Goal: Book appointment/travel/reservation

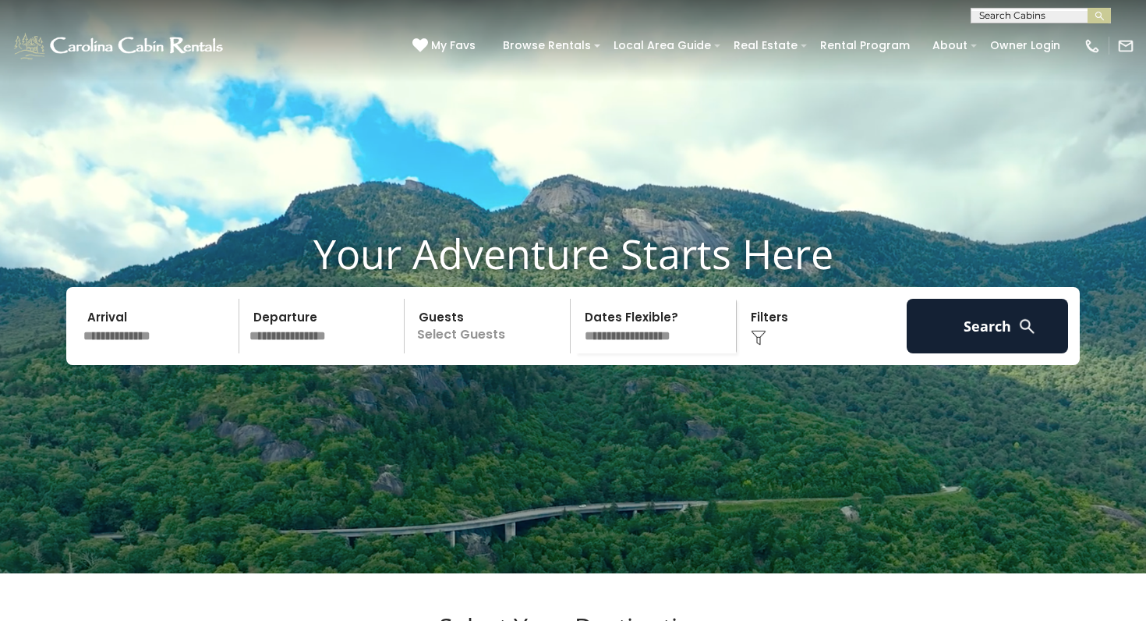
click at [119, 353] on input "text" at bounding box center [158, 326] width 161 height 55
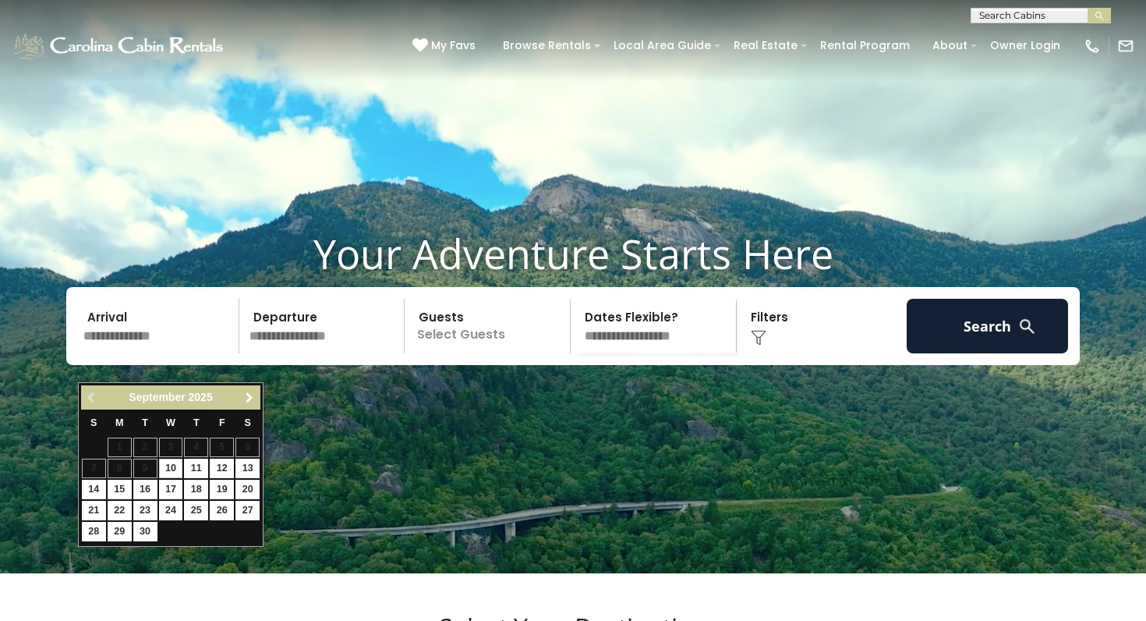
click at [249, 391] on span "Next" at bounding box center [249, 397] width 12 height 12
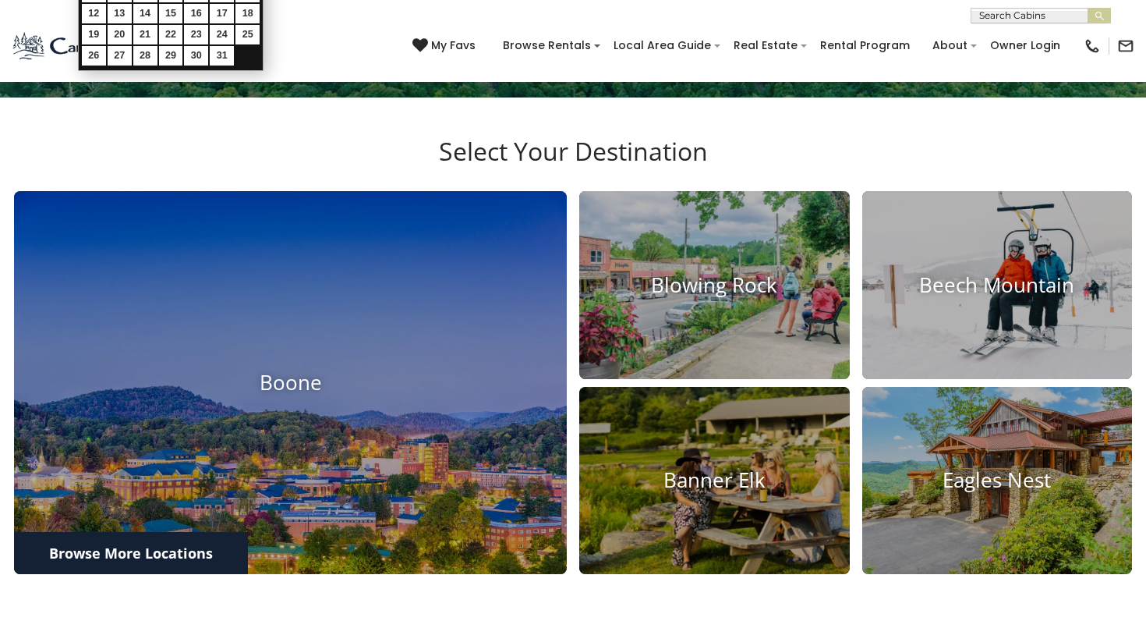
scroll to position [610, 0]
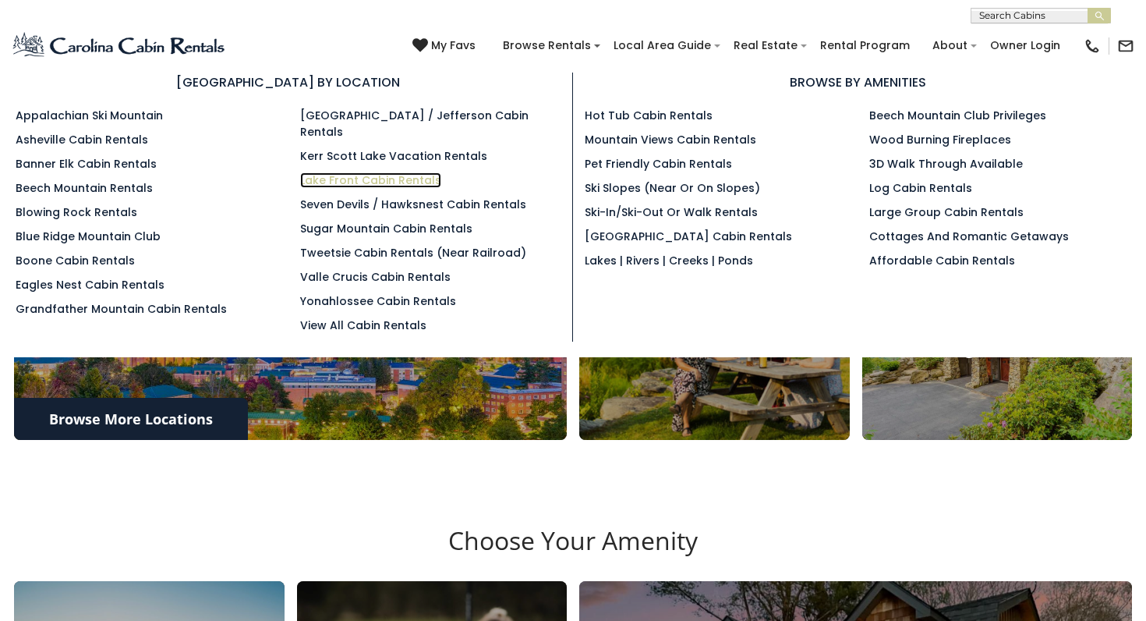
click at [369, 172] on link "Lake Front Cabin Rentals" at bounding box center [370, 180] width 141 height 16
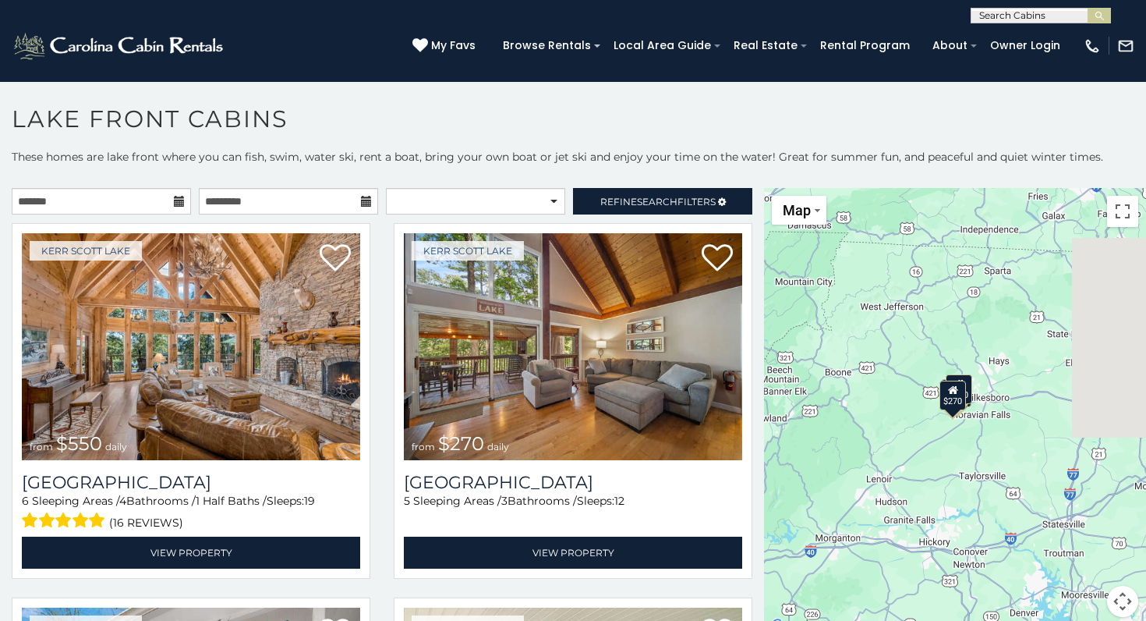
drag, startPoint x: 1059, startPoint y: 349, endPoint x: 911, endPoint y: 311, distance: 152.8
click at [912, 313] on div "$550 $270 $265 $275" at bounding box center [955, 412] width 382 height 448
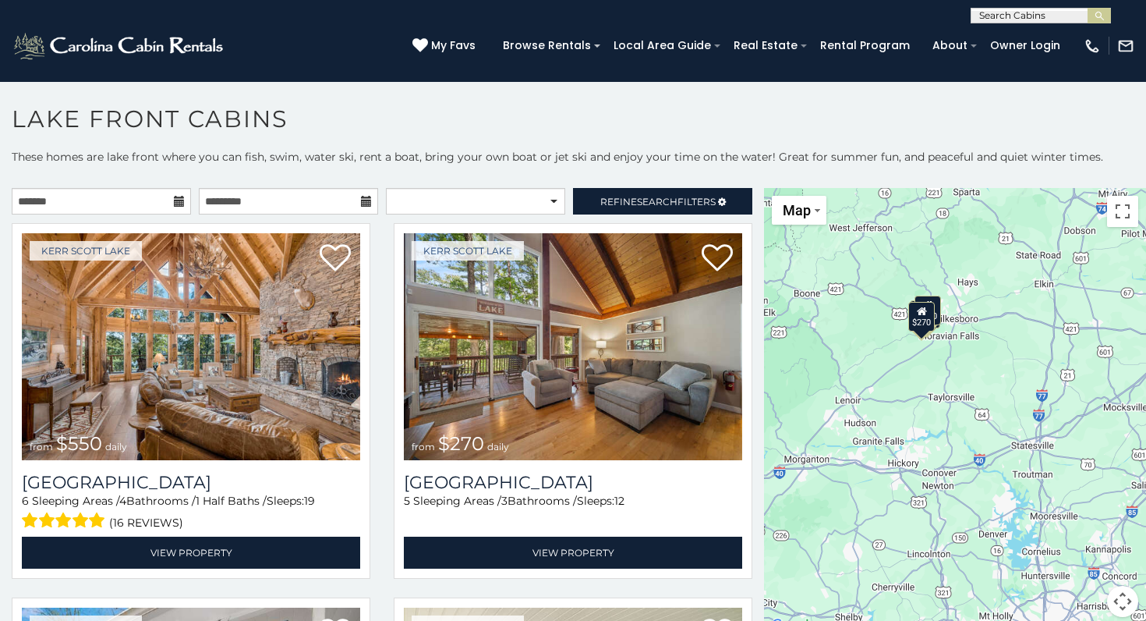
drag, startPoint x: 845, startPoint y: 416, endPoint x: 847, endPoint y: 352, distance: 64.0
click at [845, 352] on div "$550 $270 $265 $275" at bounding box center [955, 412] width 382 height 448
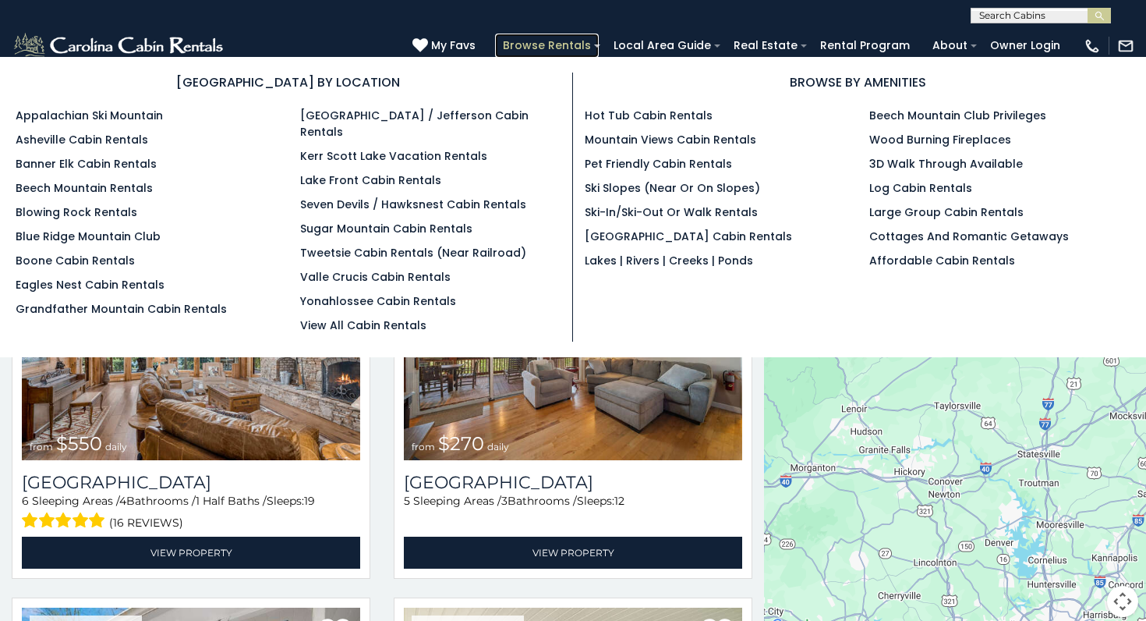
click at [588, 44] on link "Browse Rentals" at bounding box center [547, 46] width 104 height 24
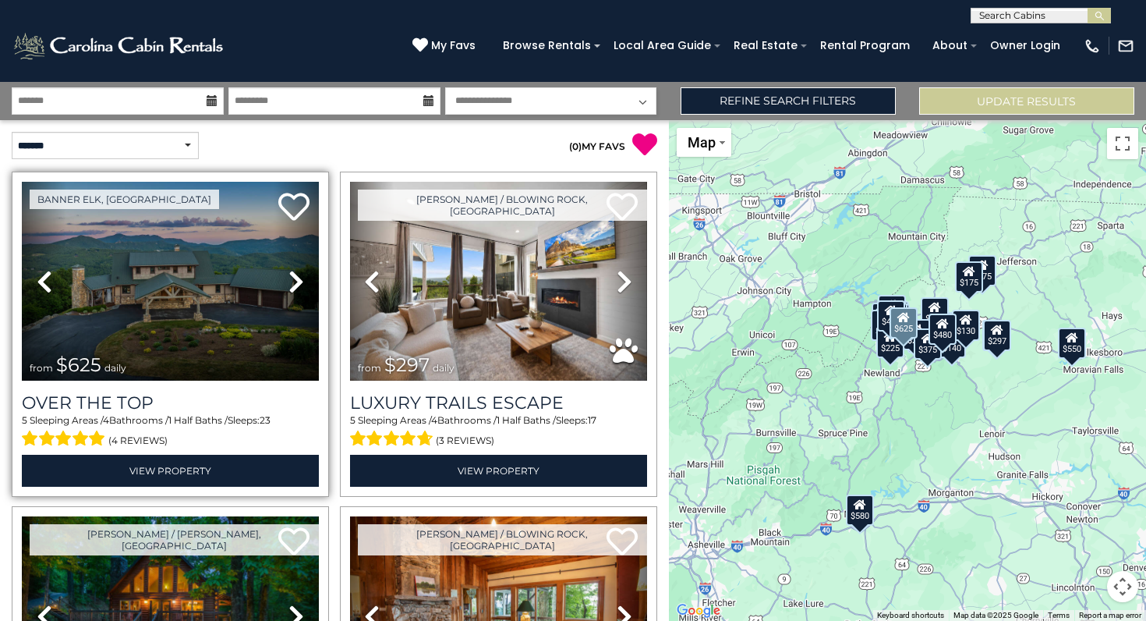
click at [298, 283] on icon at bounding box center [297, 281] width 16 height 25
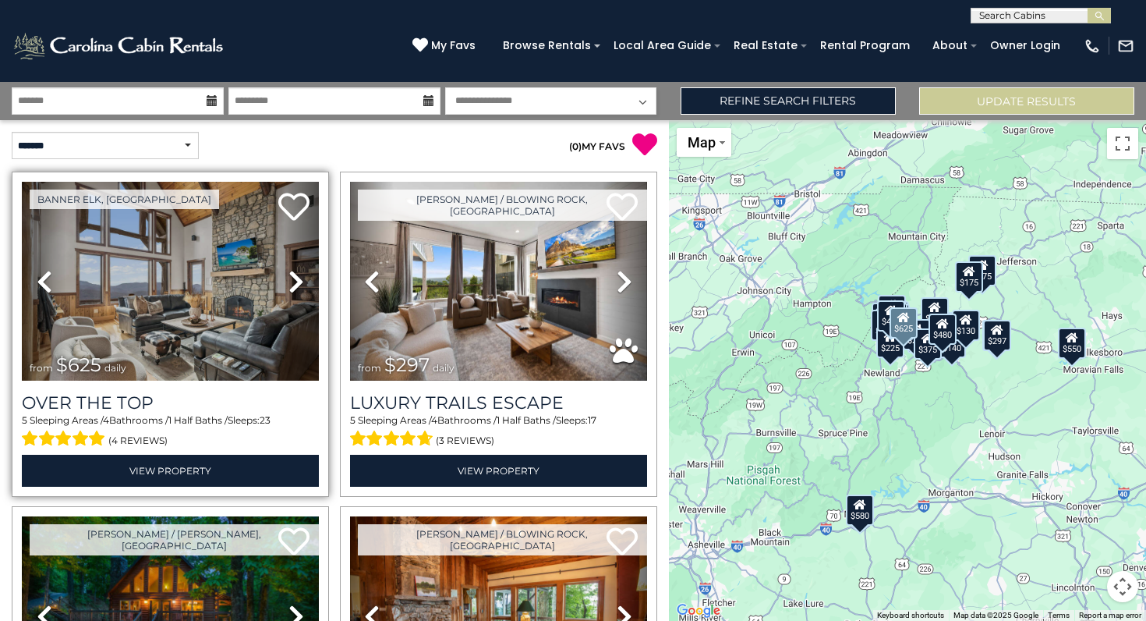
click at [298, 284] on icon at bounding box center [297, 281] width 16 height 25
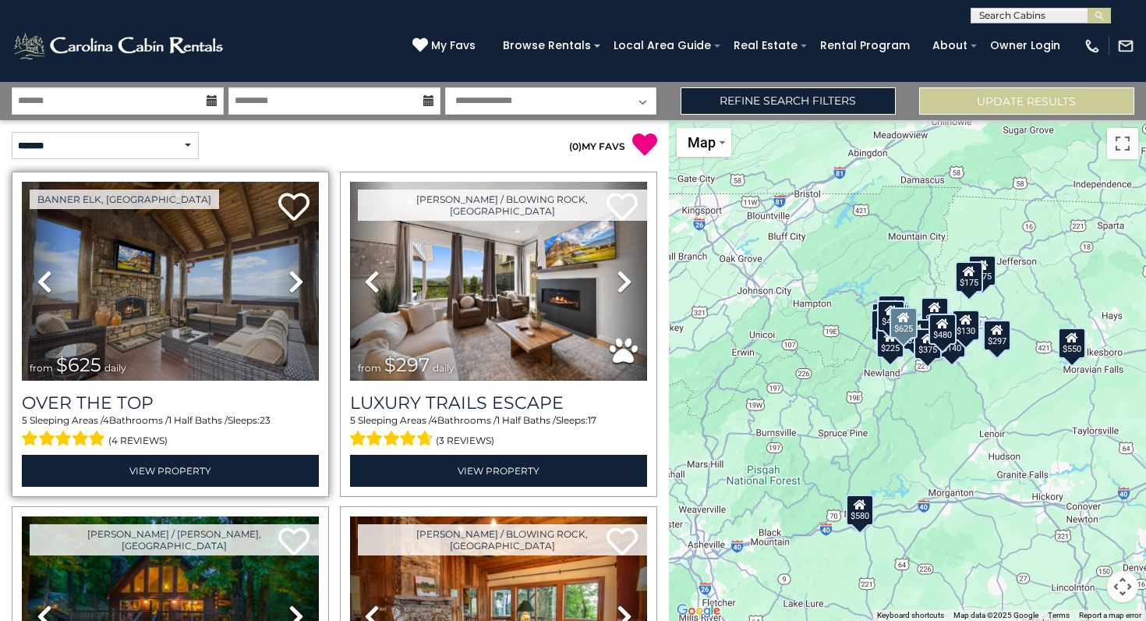
click at [298, 284] on icon at bounding box center [297, 281] width 16 height 25
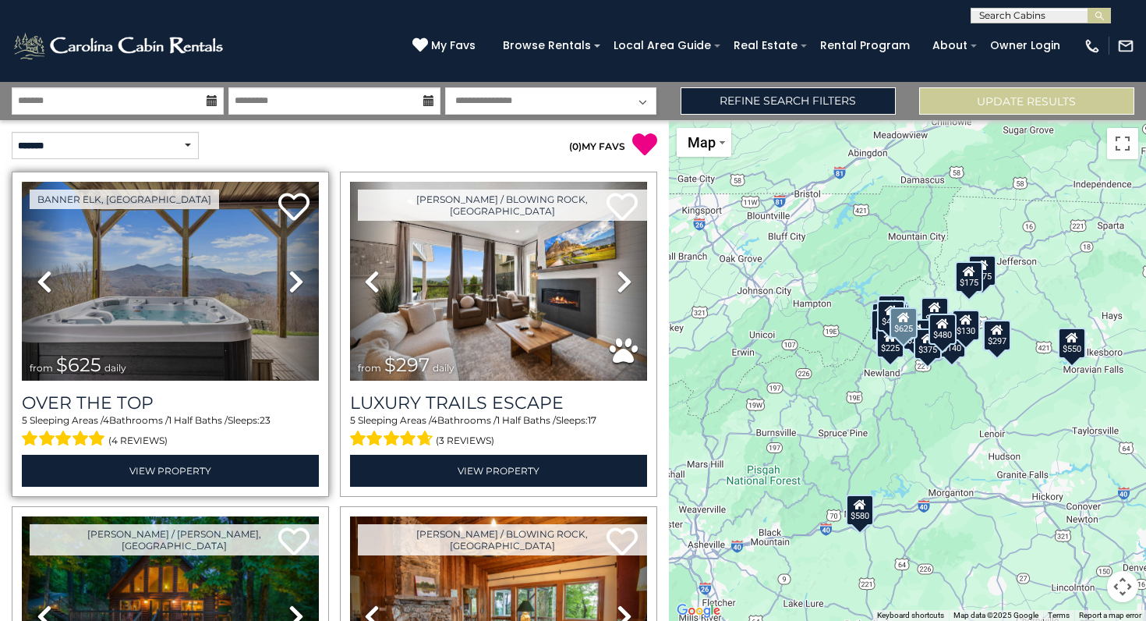
click at [297, 285] on icon at bounding box center [297, 281] width 16 height 25
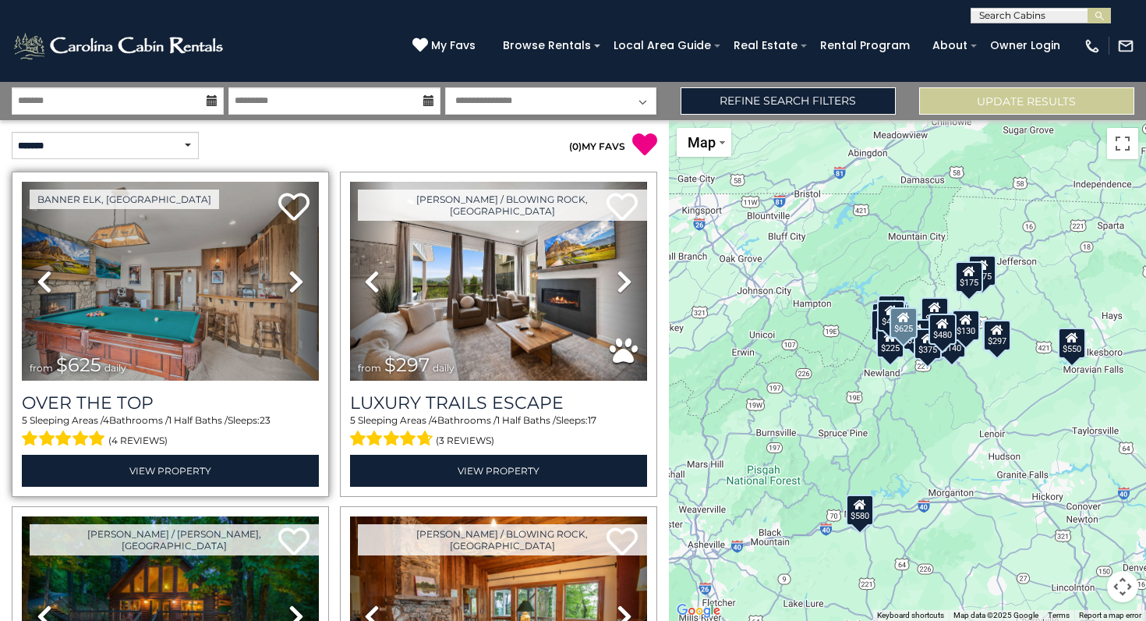
click at [297, 285] on icon at bounding box center [297, 281] width 16 height 25
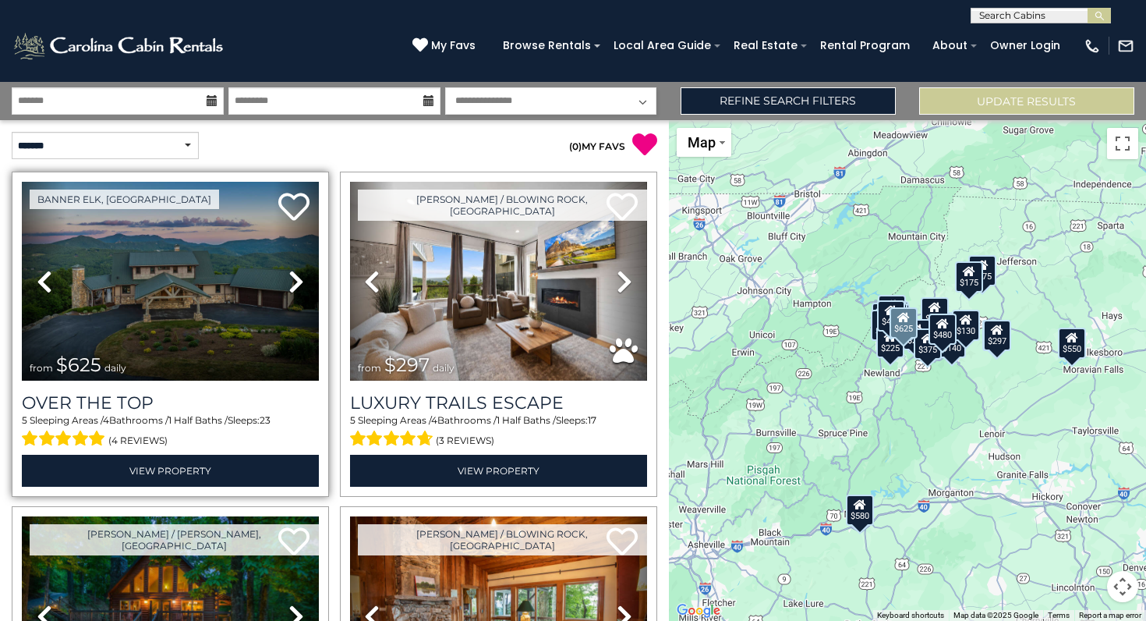
click at [296, 285] on icon at bounding box center [297, 281] width 16 height 25
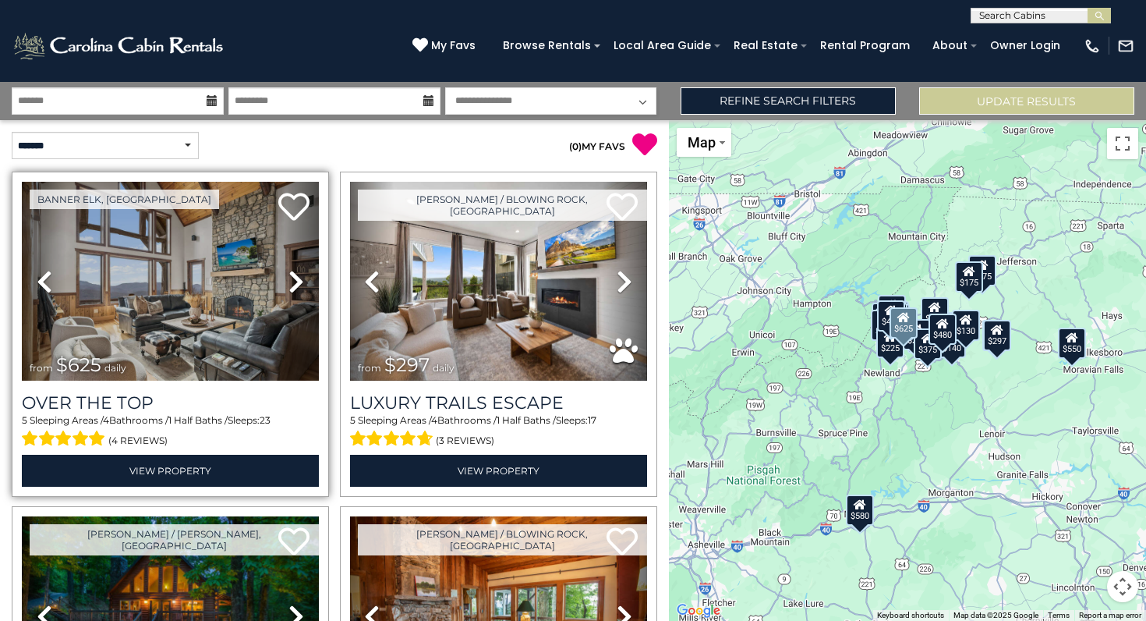
click at [296, 285] on icon at bounding box center [297, 281] width 16 height 25
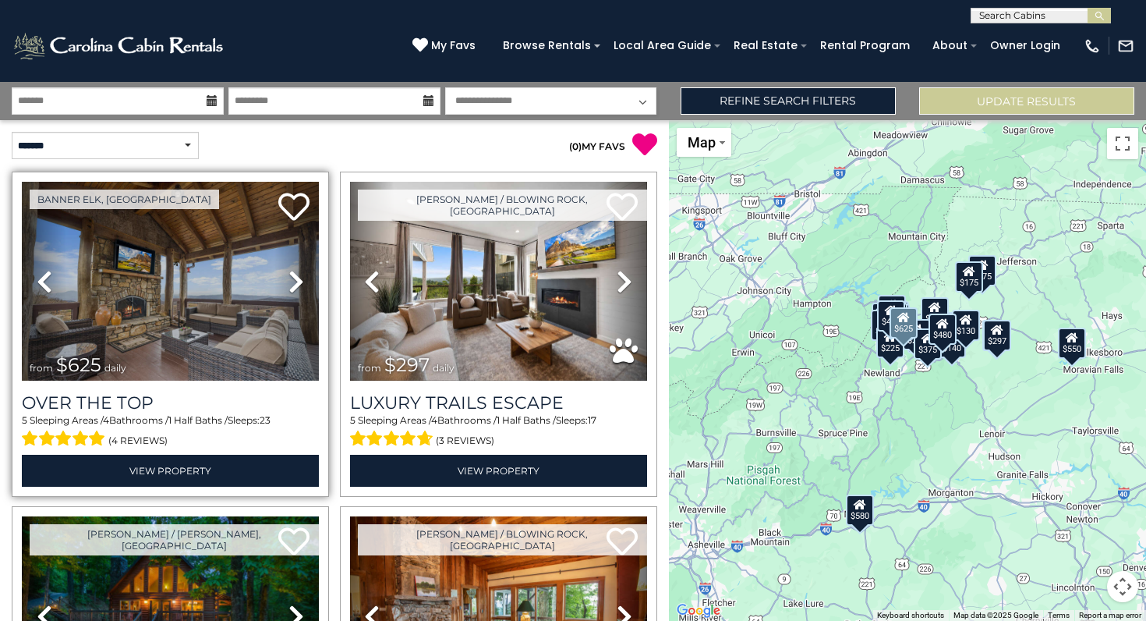
click at [296, 285] on icon at bounding box center [297, 281] width 16 height 25
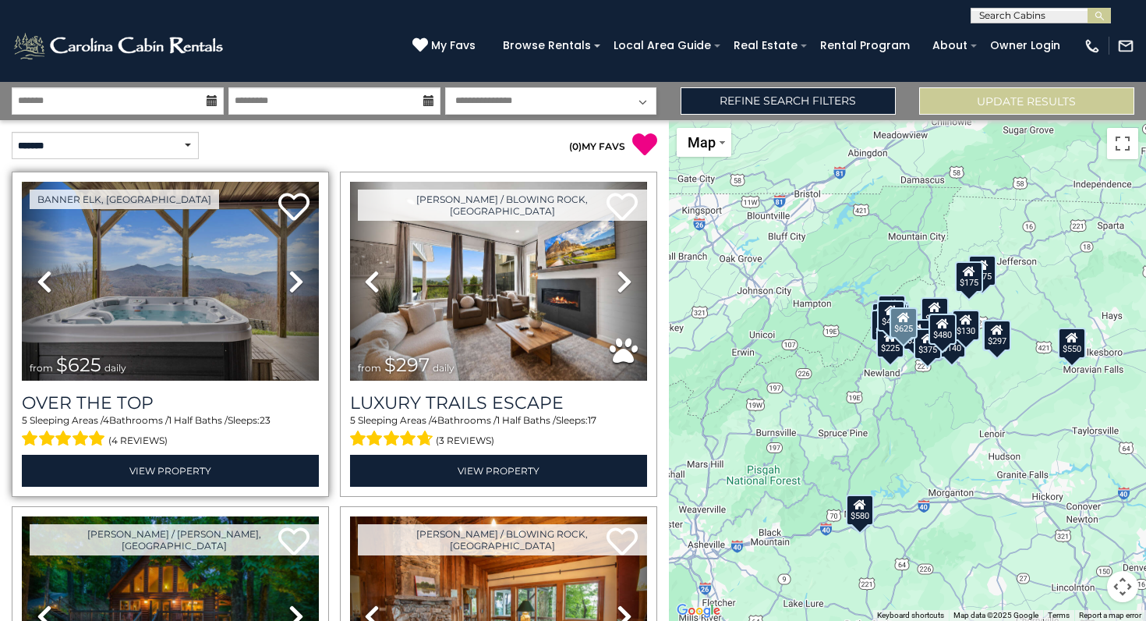
click at [296, 285] on icon at bounding box center [297, 281] width 16 height 25
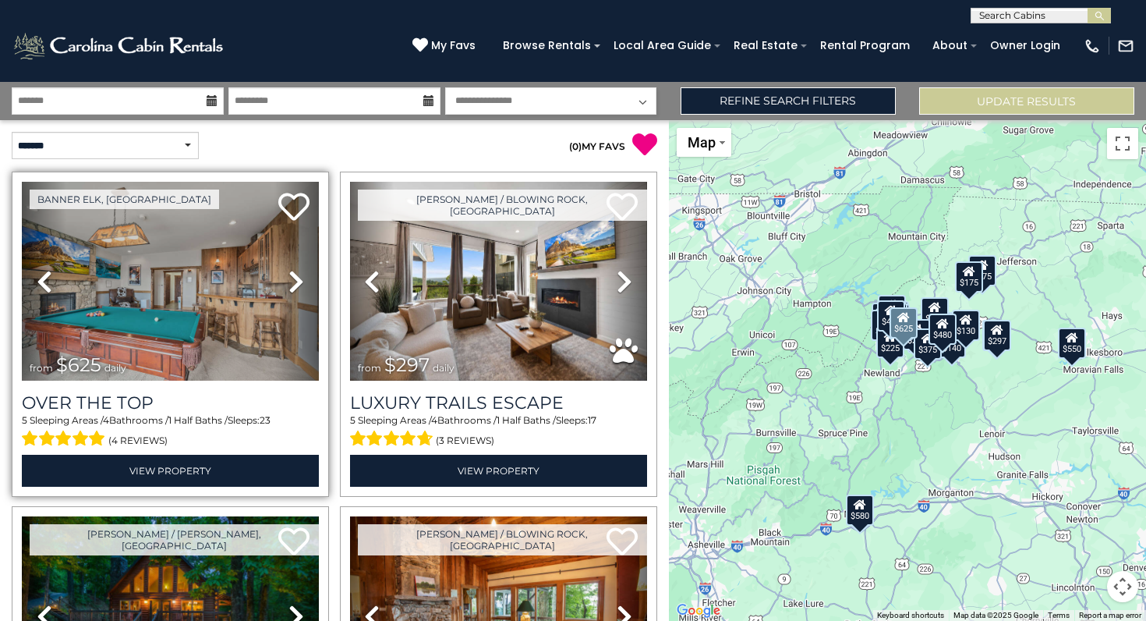
click at [296, 285] on icon at bounding box center [297, 281] width 16 height 25
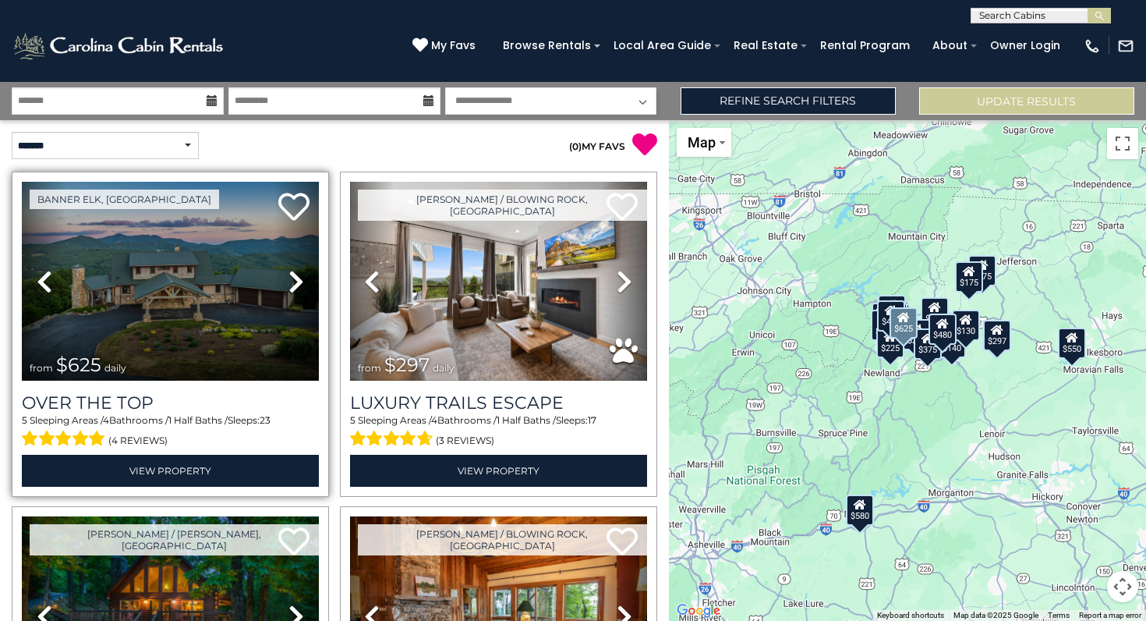
click at [296, 285] on icon at bounding box center [297, 281] width 16 height 25
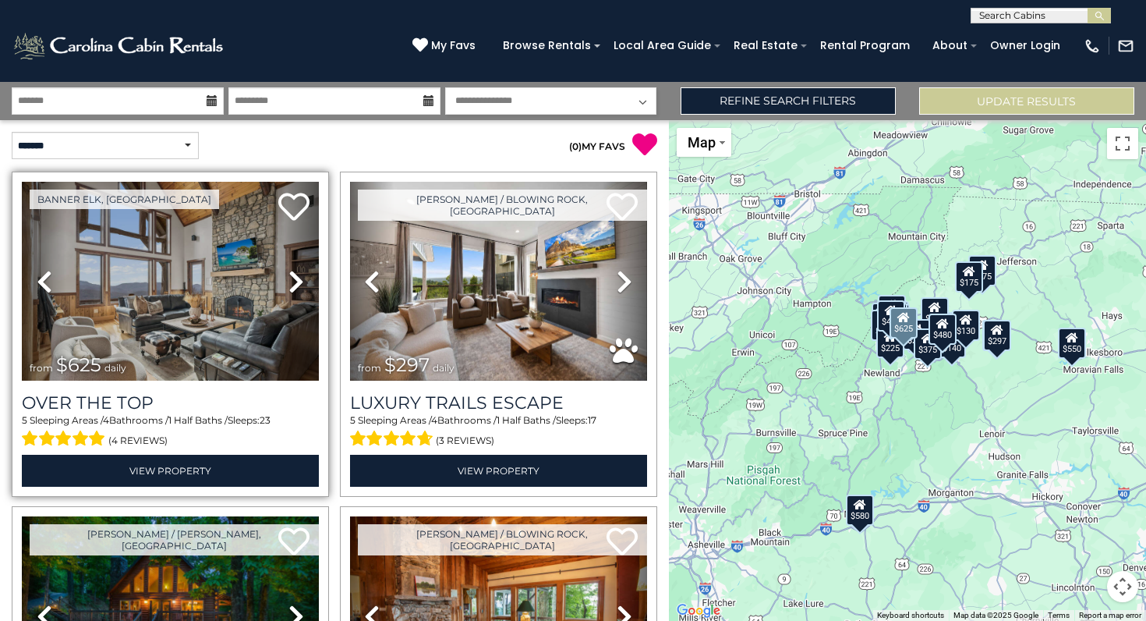
click at [296, 285] on icon at bounding box center [297, 281] width 16 height 25
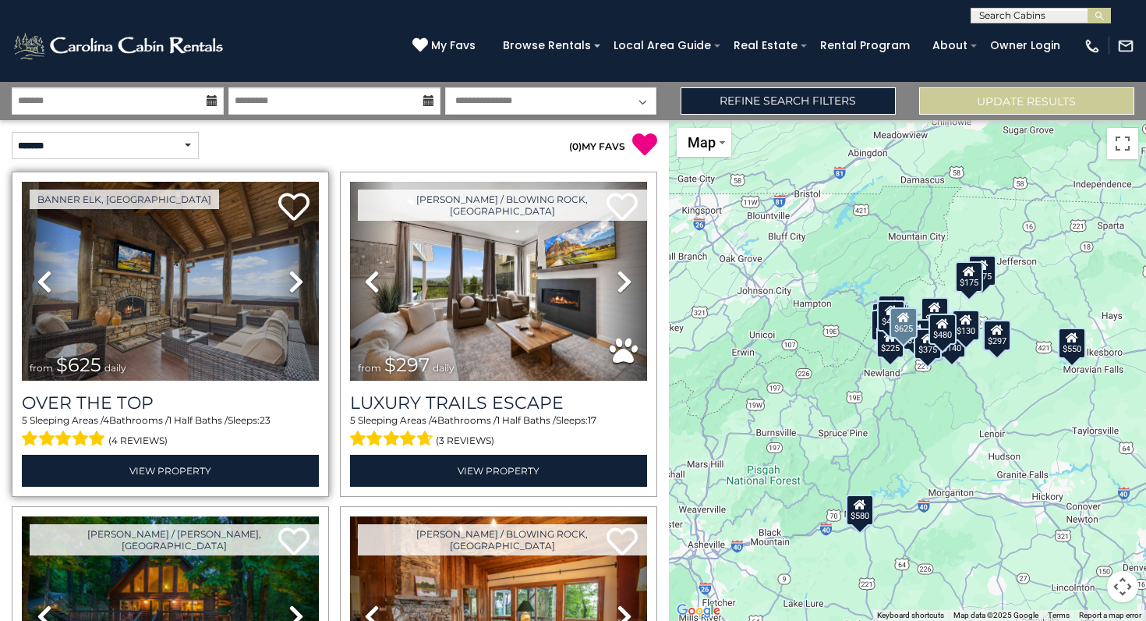
click at [296, 285] on icon at bounding box center [297, 281] width 16 height 25
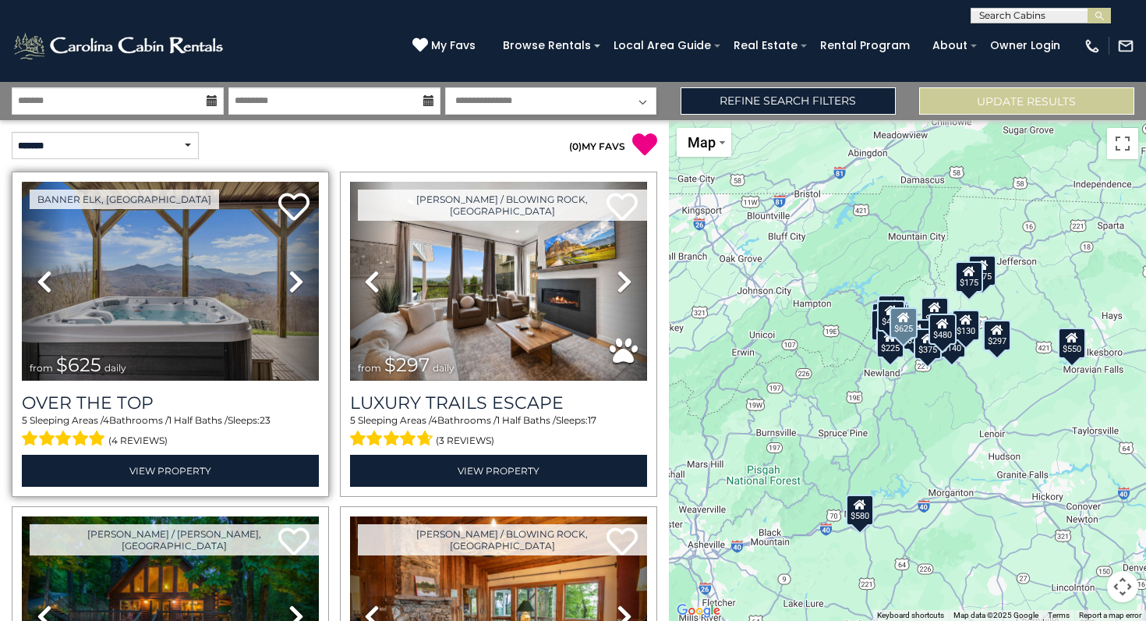
click at [296, 285] on icon at bounding box center [297, 281] width 16 height 25
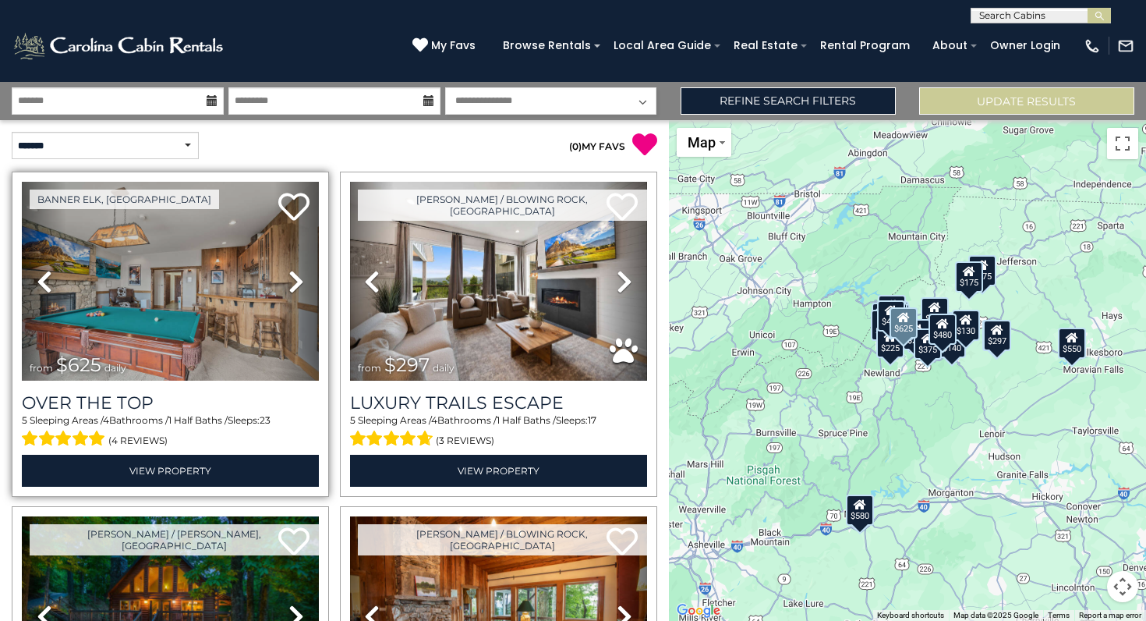
click at [296, 285] on icon at bounding box center [297, 281] width 16 height 25
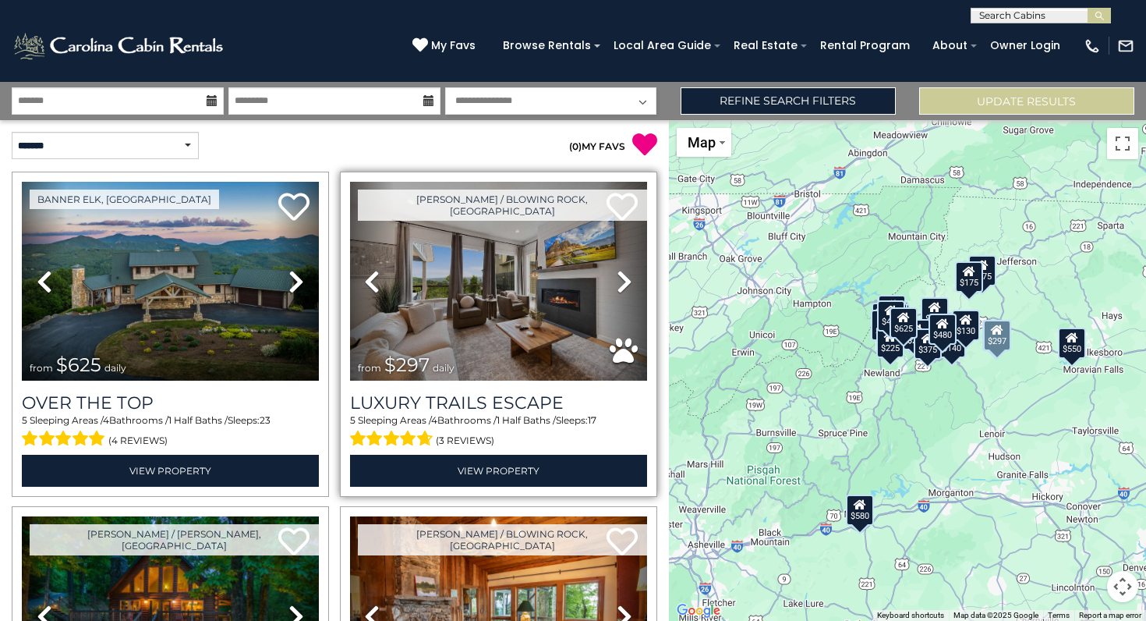
click at [627, 278] on icon at bounding box center [625, 281] width 16 height 25
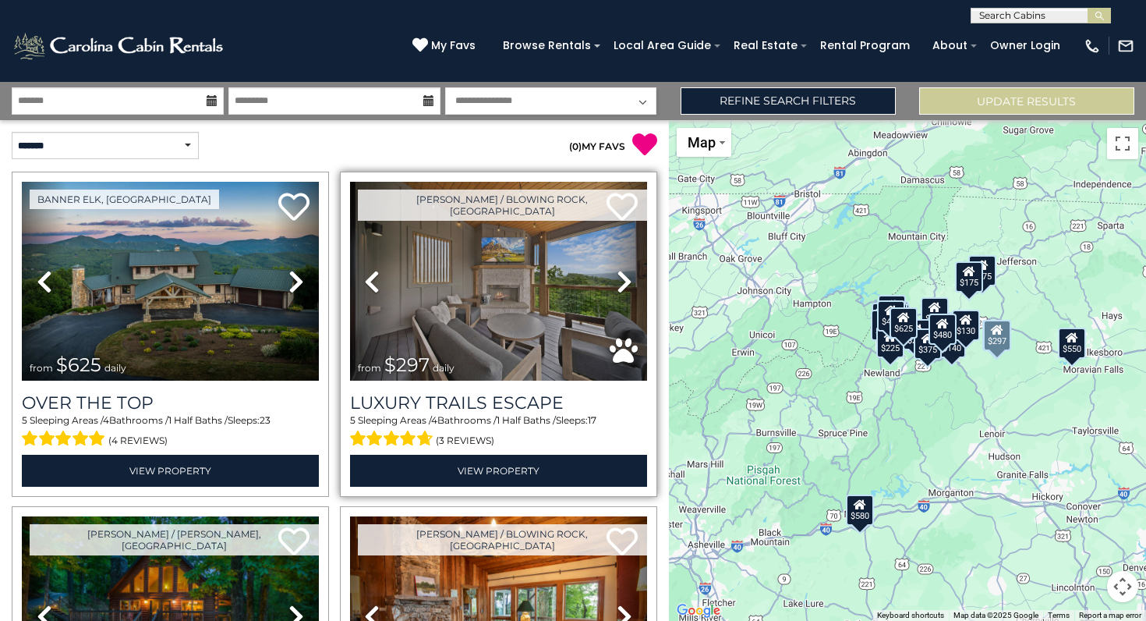
click at [627, 278] on icon at bounding box center [625, 281] width 16 height 25
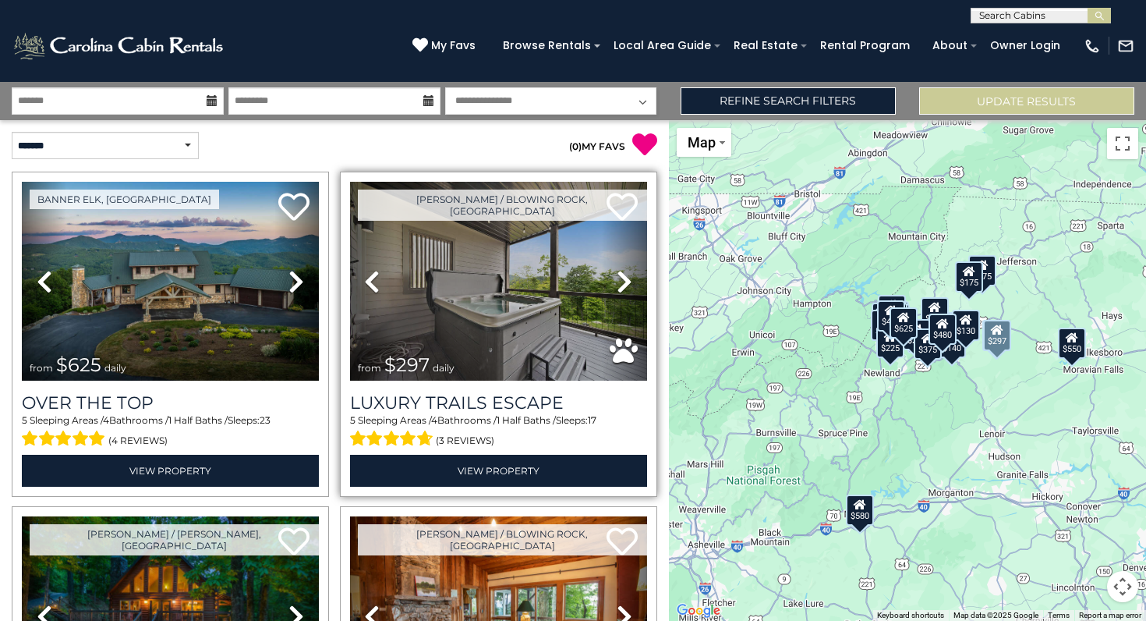
click at [623, 274] on icon at bounding box center [625, 281] width 16 height 25
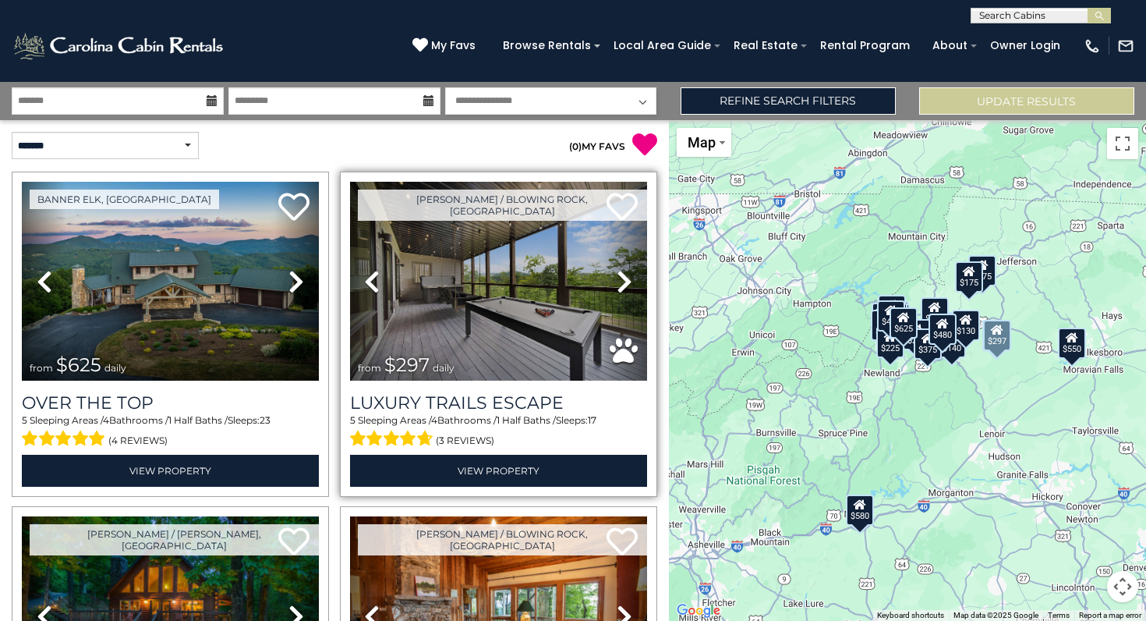
click at [623, 274] on icon at bounding box center [625, 281] width 16 height 25
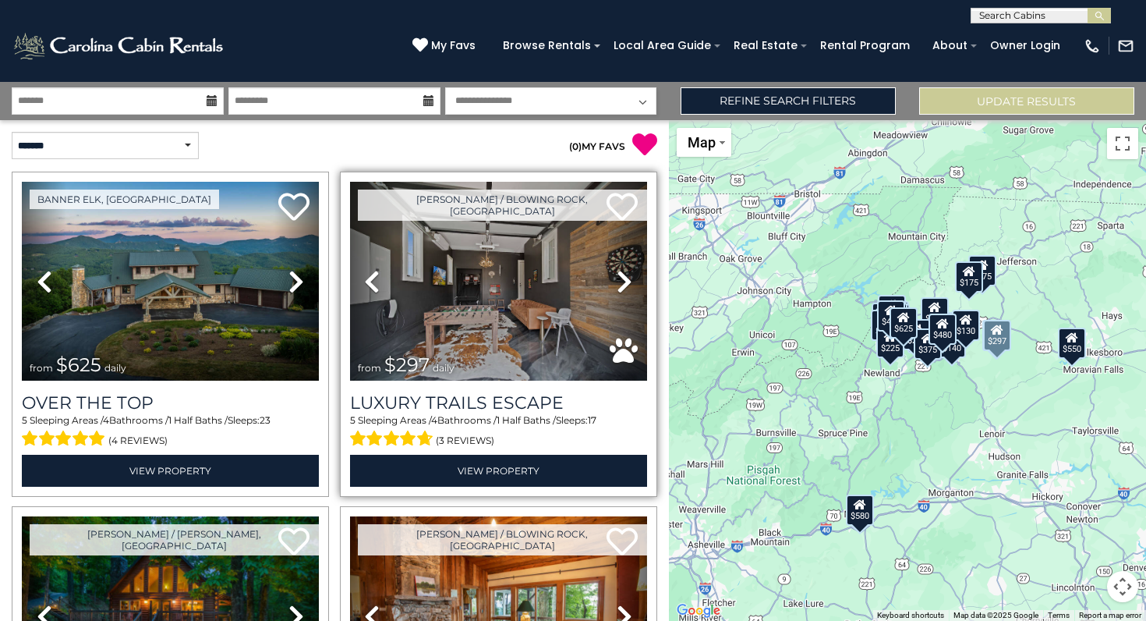
click at [623, 274] on icon at bounding box center [625, 281] width 16 height 25
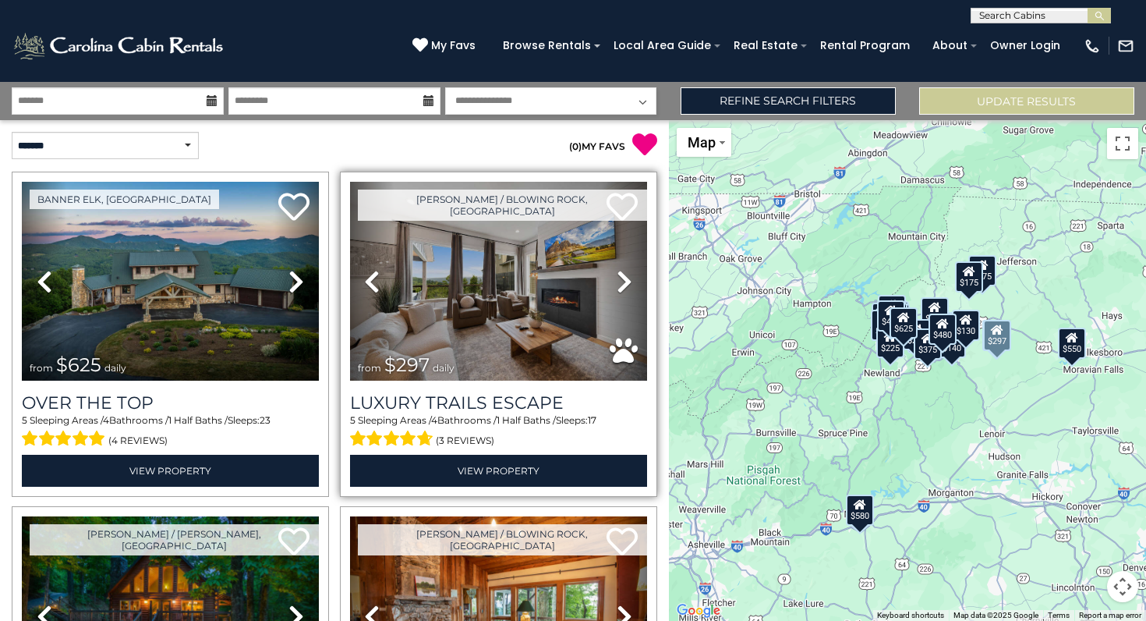
click at [623, 274] on icon at bounding box center [625, 281] width 16 height 25
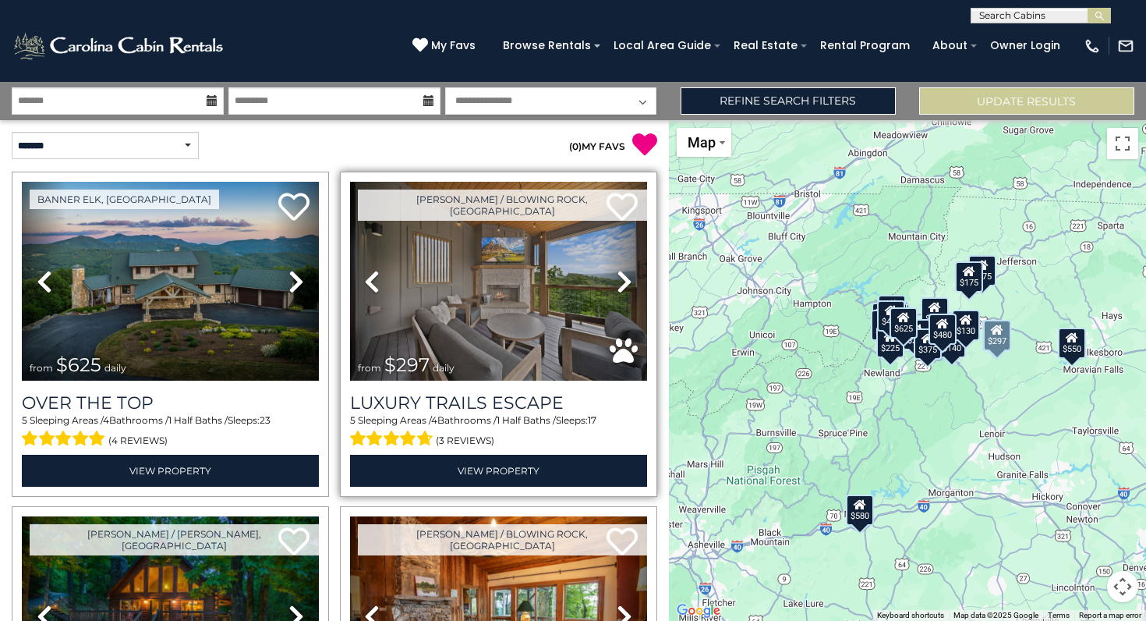
click at [624, 274] on icon at bounding box center [625, 281] width 16 height 25
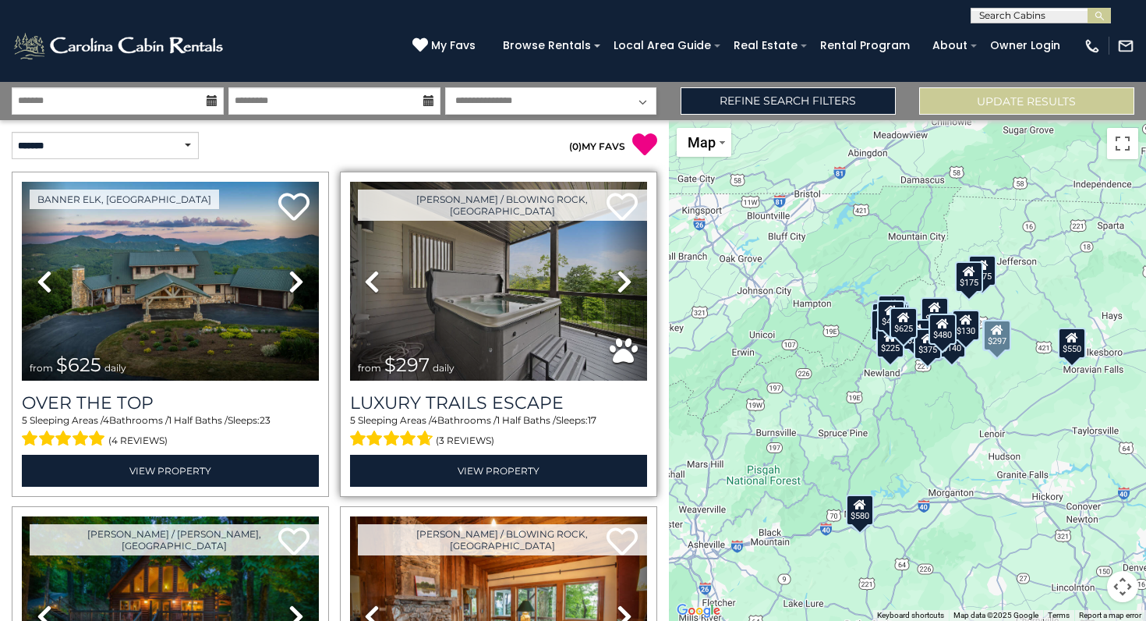
click at [624, 274] on icon at bounding box center [625, 281] width 16 height 25
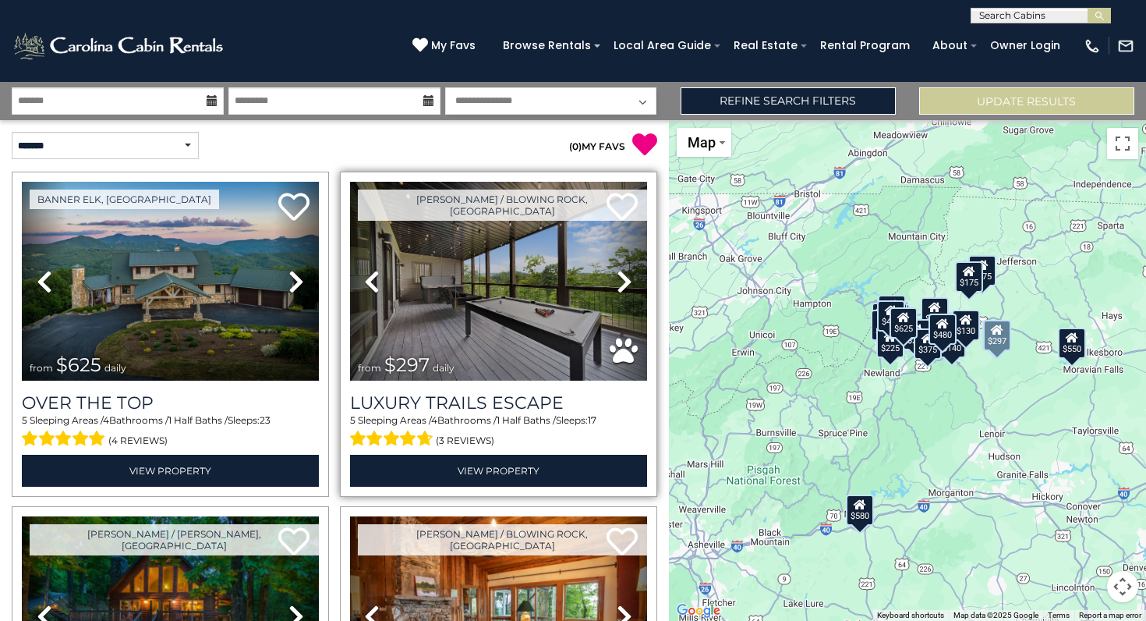
click at [624, 274] on icon at bounding box center [625, 281] width 16 height 25
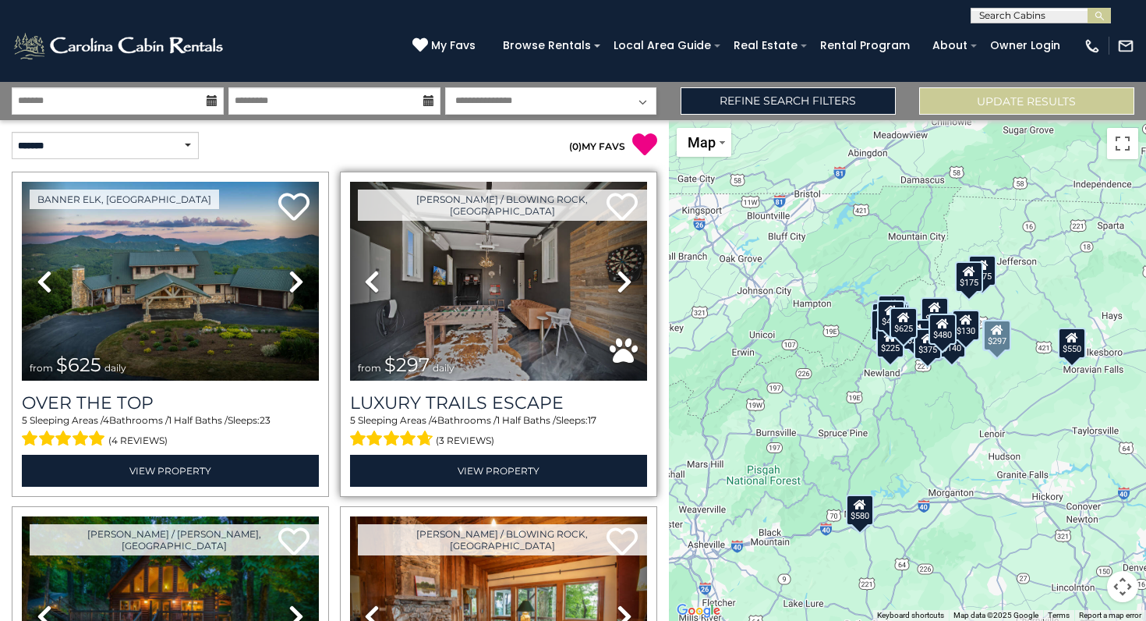
click at [624, 274] on icon at bounding box center [625, 281] width 16 height 25
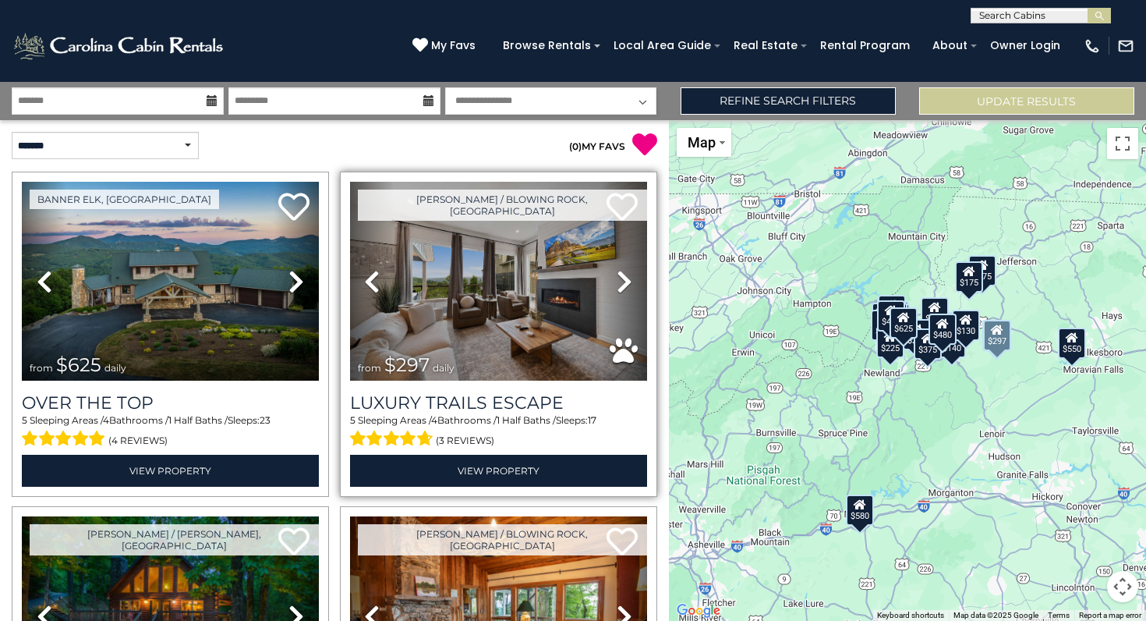
click at [624, 274] on icon at bounding box center [625, 281] width 16 height 25
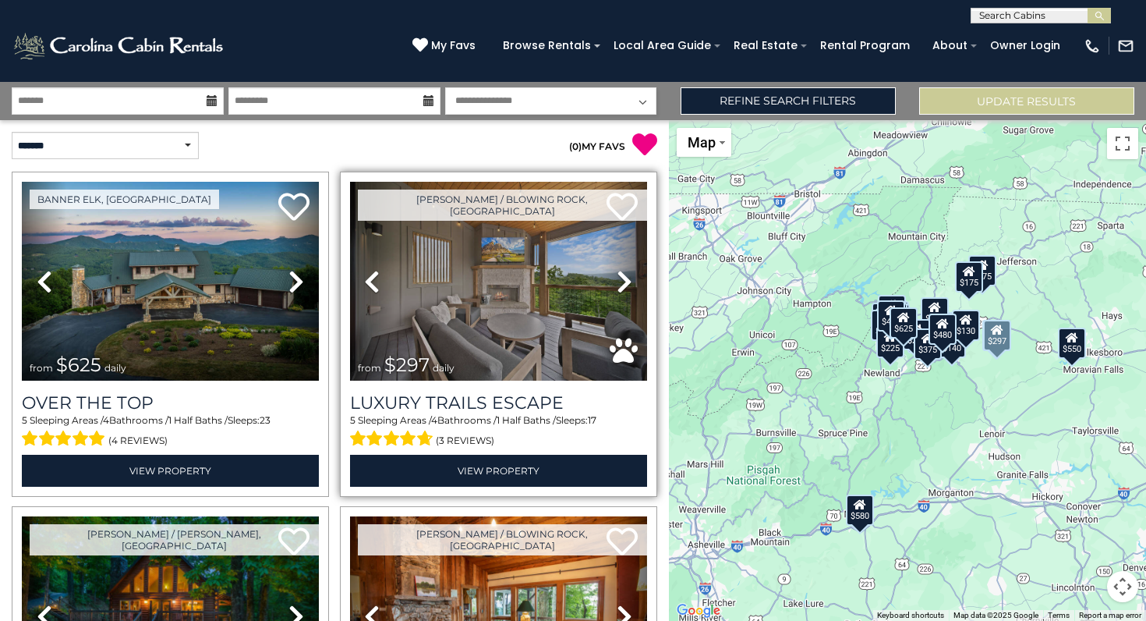
click at [625, 280] on icon at bounding box center [625, 281] width 16 height 25
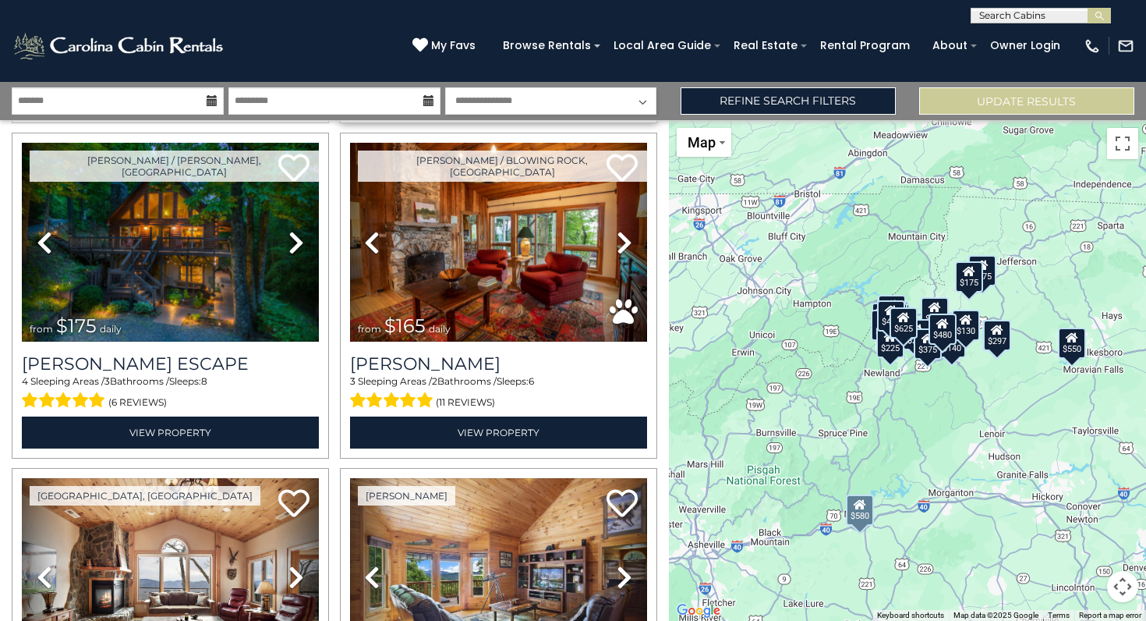
scroll to position [370, 0]
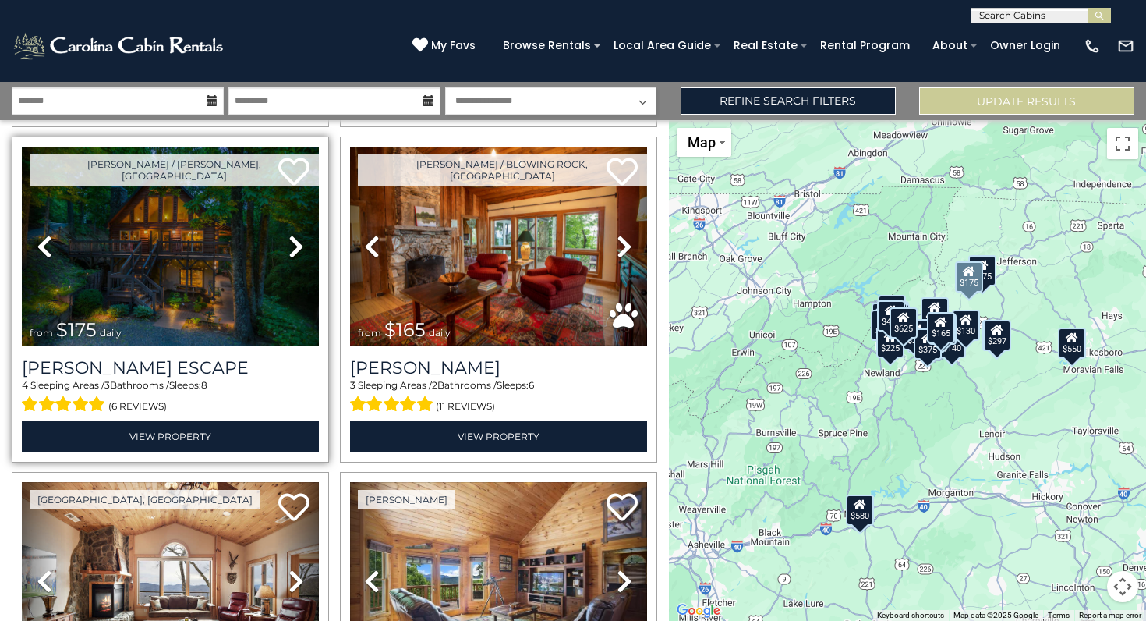
click at [299, 252] on icon at bounding box center [297, 246] width 16 height 25
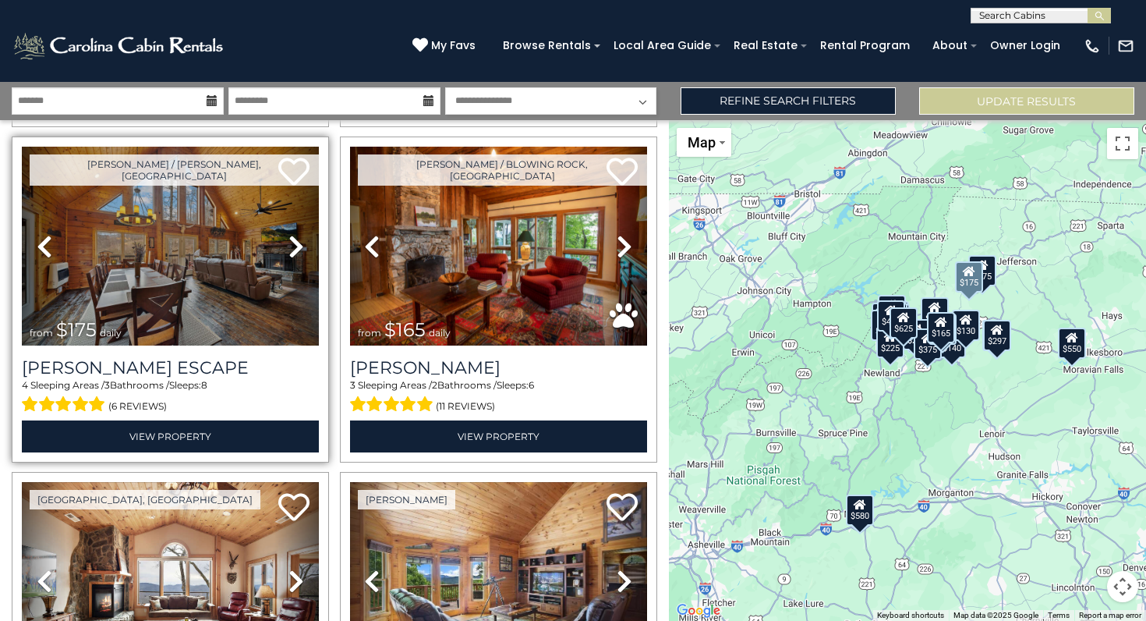
click at [299, 251] on icon at bounding box center [297, 246] width 16 height 25
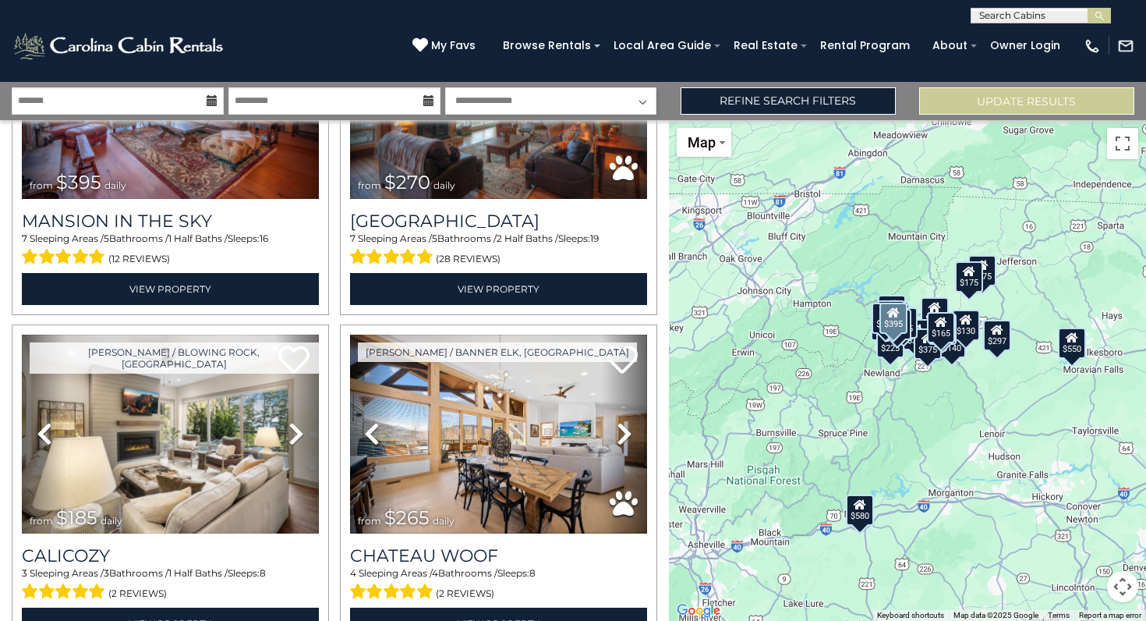
scroll to position [1528, 0]
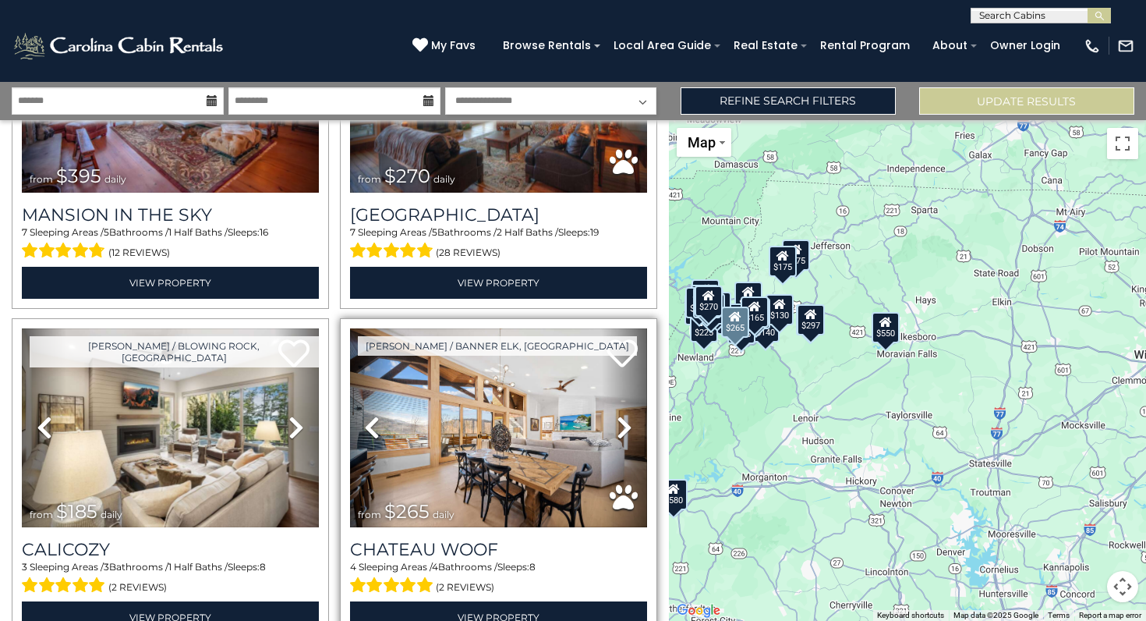
drag, startPoint x: 841, startPoint y: 387, endPoint x: 652, endPoint y: 369, distance: 189.6
click at [652, 370] on div "**********" at bounding box center [573, 351] width 1146 height 539
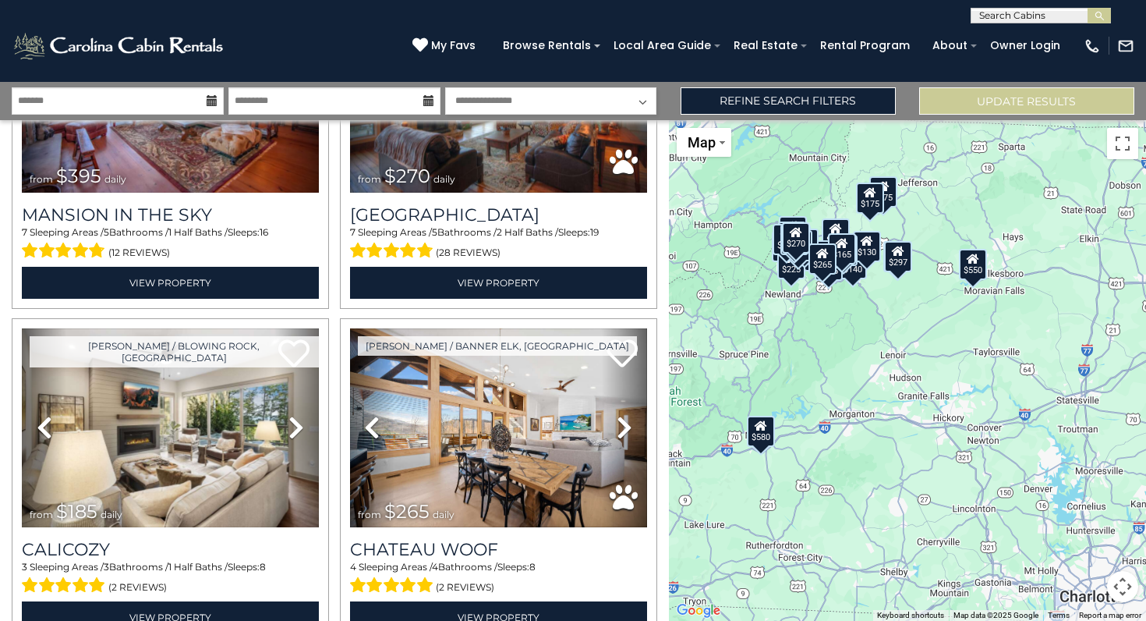
drag, startPoint x: 1058, startPoint y: 329, endPoint x: 1145, endPoint y: 268, distance: 106.4
click at [1145, 268] on div "$625 $297 $175 $165 $300 $580 $290 $424 $395 $270 $185 $265 $230 $550 $349 $230…" at bounding box center [908, 370] width 478 height 501
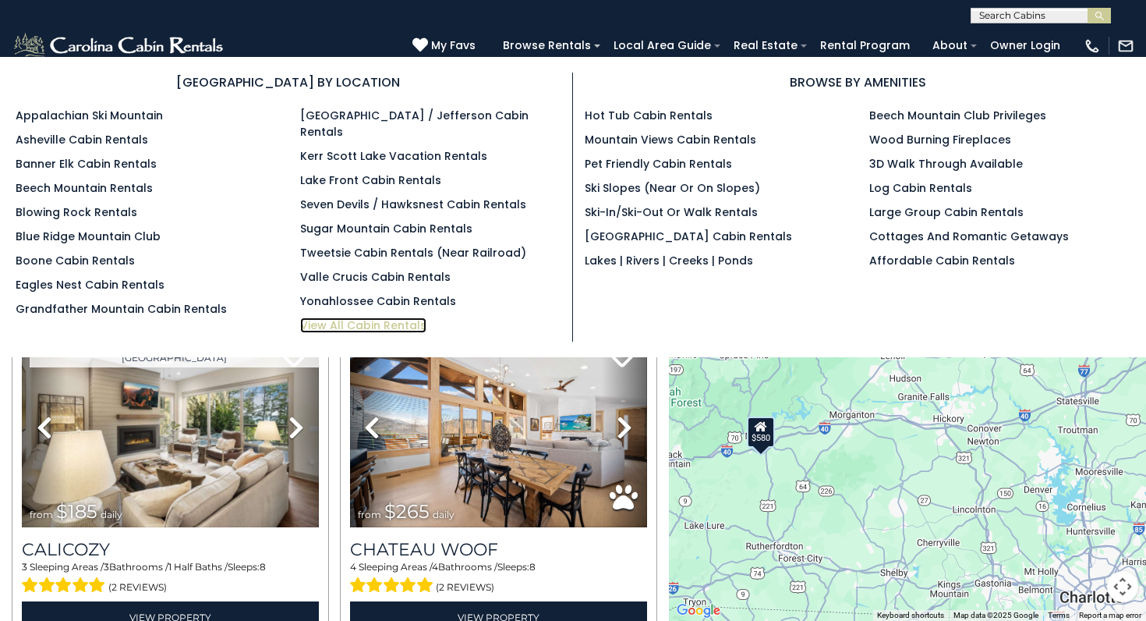
click at [337, 317] on link "View All Cabin Rentals" at bounding box center [363, 325] width 126 height 16
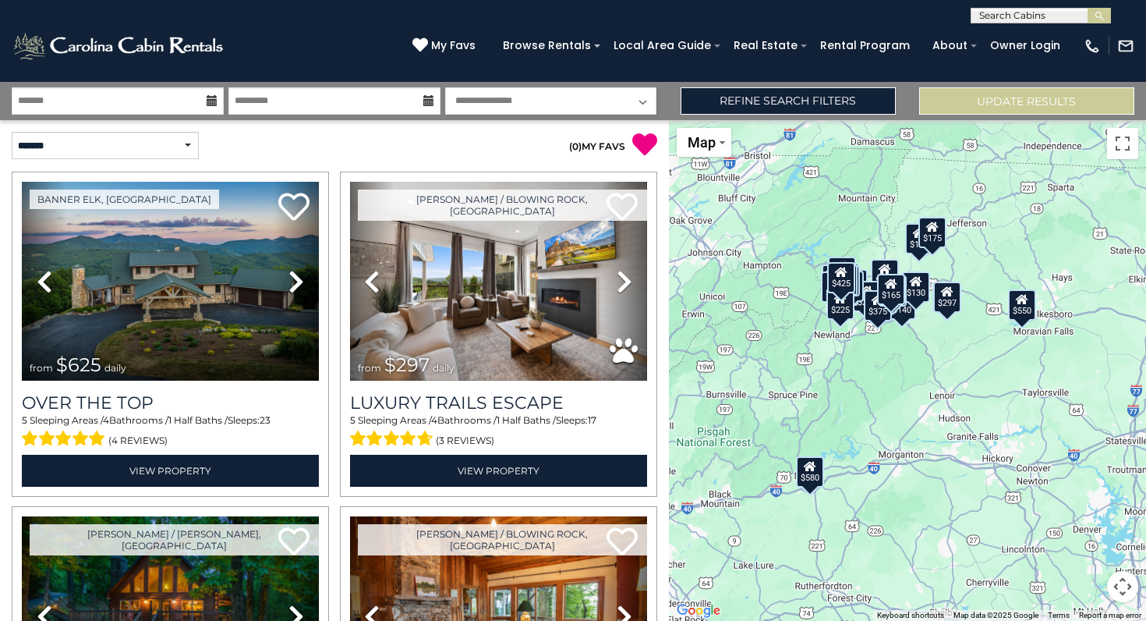
drag, startPoint x: 996, startPoint y: 444, endPoint x: 941, endPoint y: 405, distance: 66.6
click at [941, 405] on div "$625 $297 $175 $165 $300 $580 $290 $424 $395 $270 $185 $265 $230 $550 $349 $230…" at bounding box center [908, 370] width 478 height 501
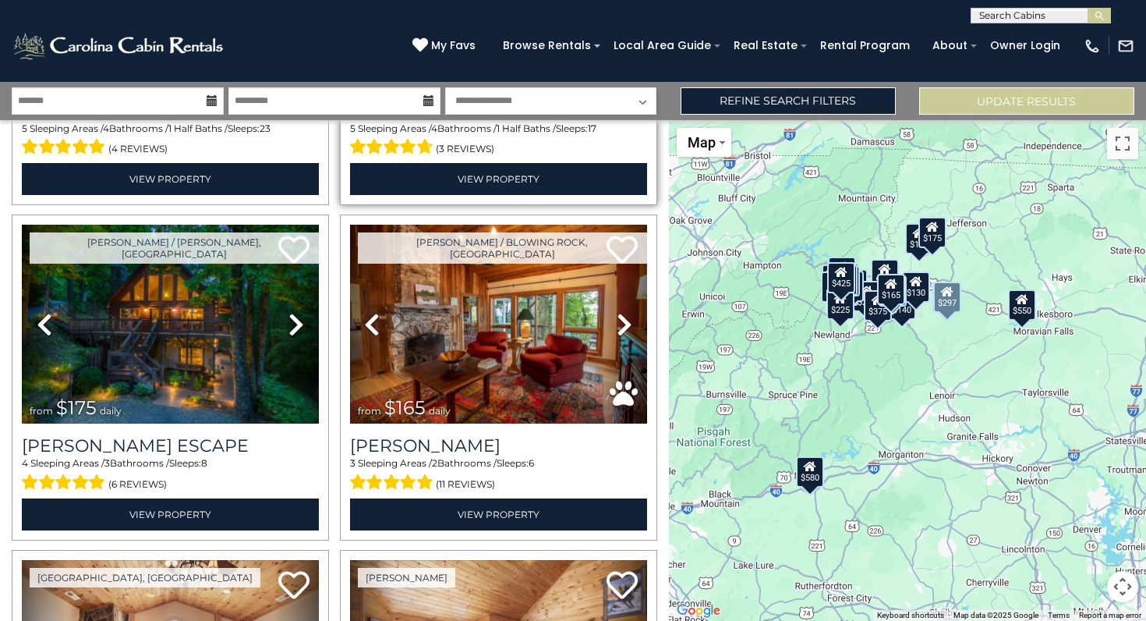
scroll to position [289, 0]
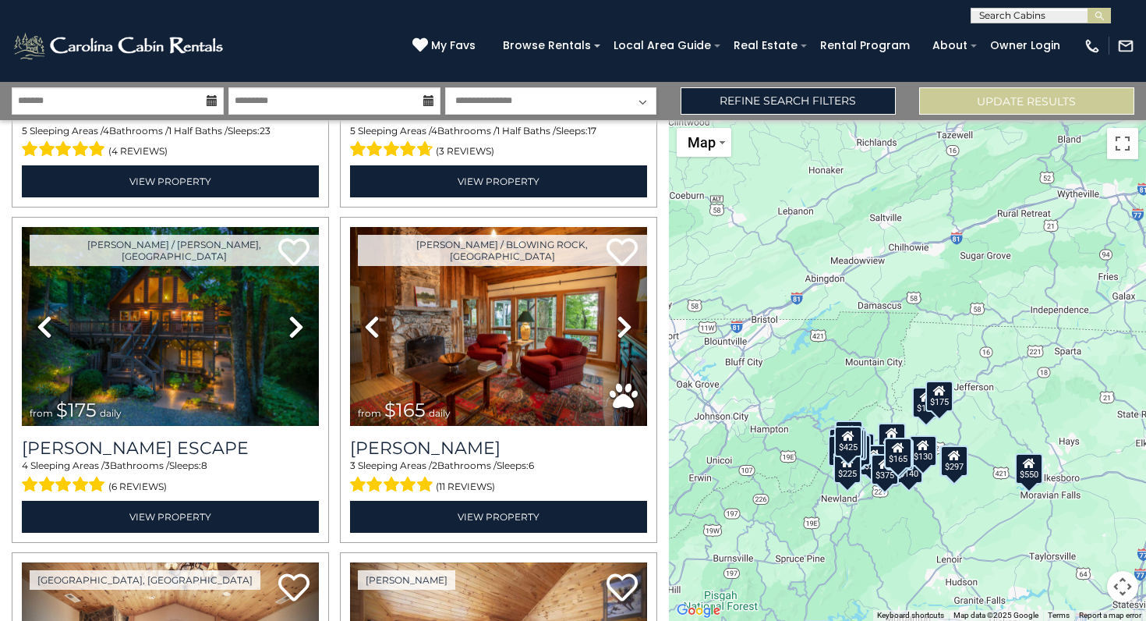
drag, startPoint x: 906, startPoint y: 476, endPoint x: 912, endPoint y: 621, distance: 144.4
click at [912, 620] on html "**********" at bounding box center [573, 310] width 1146 height 621
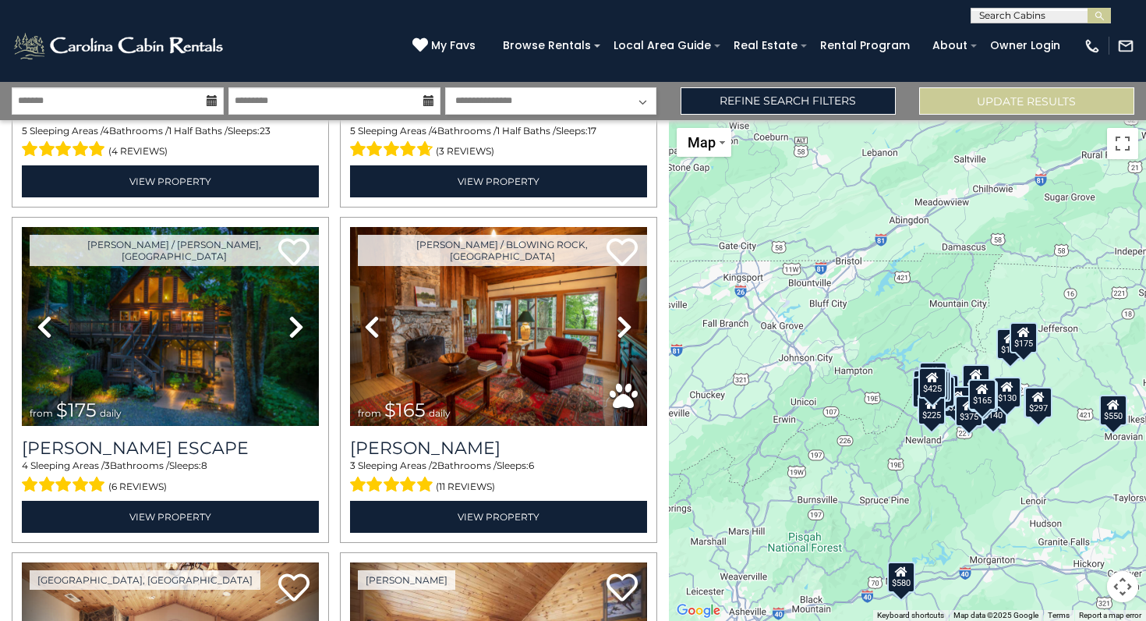
drag, startPoint x: 773, startPoint y: 371, endPoint x: 857, endPoint y: 313, distance: 102.5
click at [857, 313] on div "$625 $297 $175 $165 $300 $580 $290 $424 $395 $270 $185 $265 $230 $550 $349 $230…" at bounding box center [908, 370] width 478 height 501
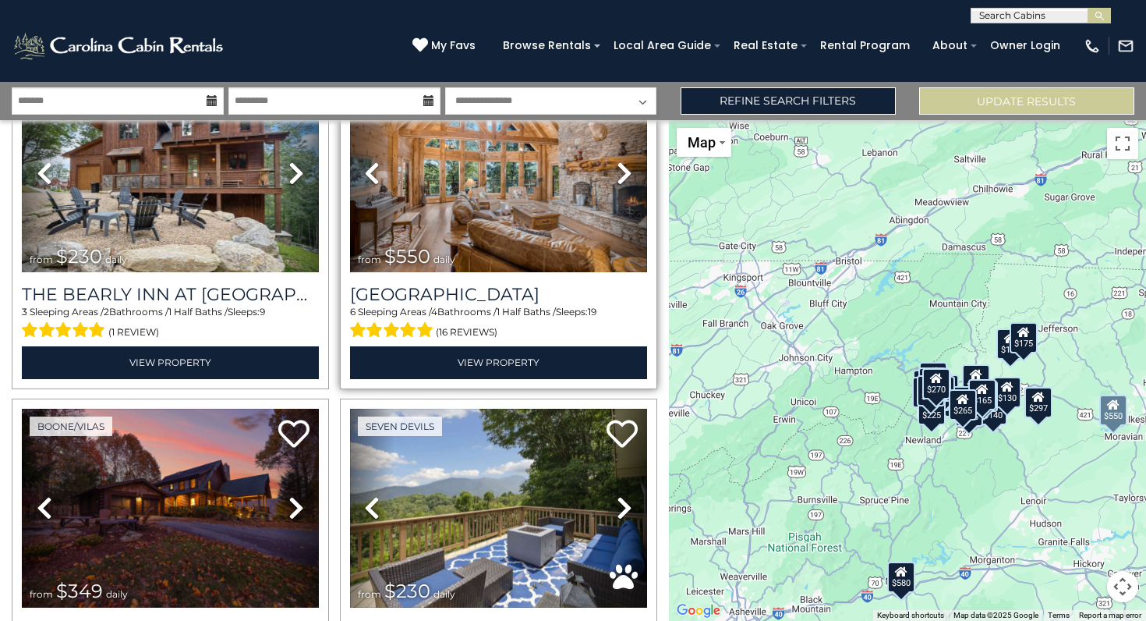
scroll to position [2363, 0]
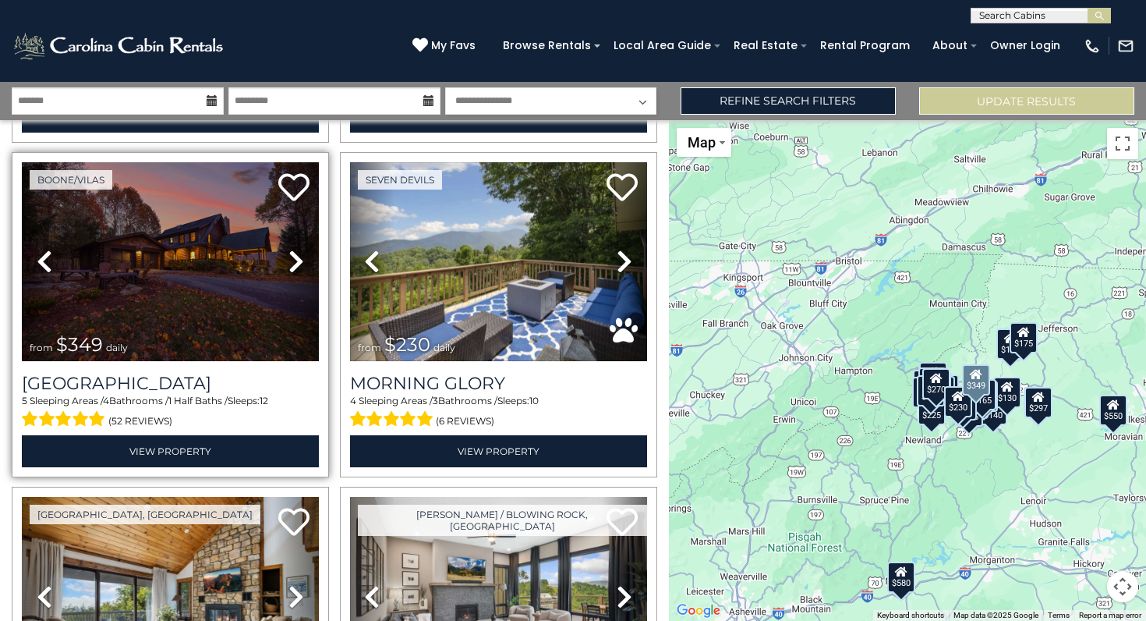
click at [292, 259] on icon at bounding box center [297, 261] width 16 height 25
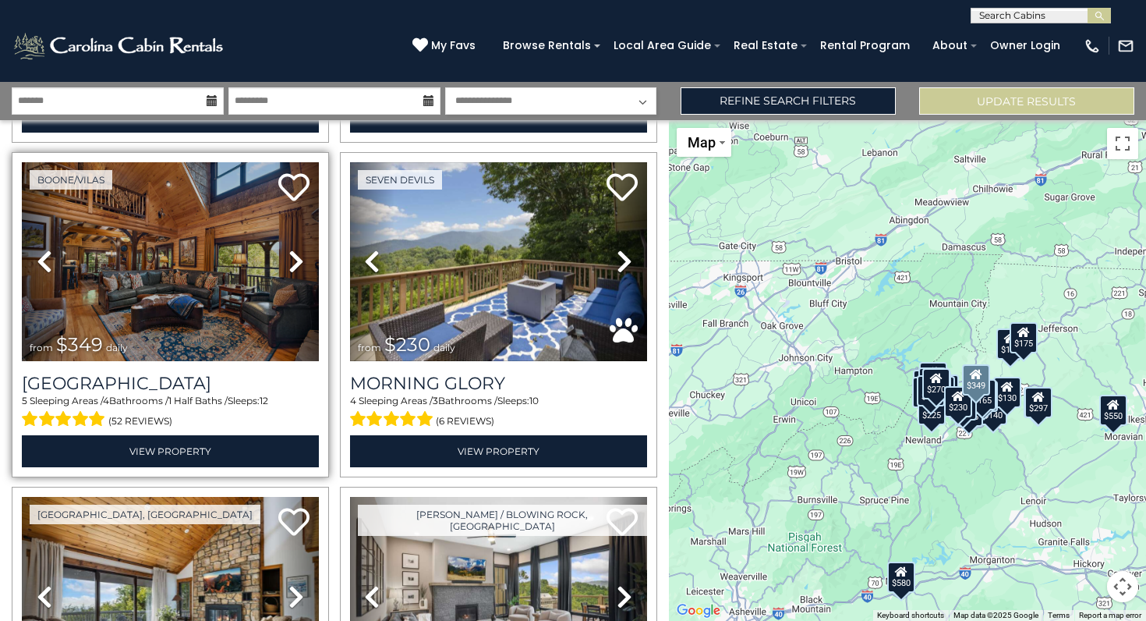
click at [292, 259] on icon at bounding box center [297, 261] width 16 height 25
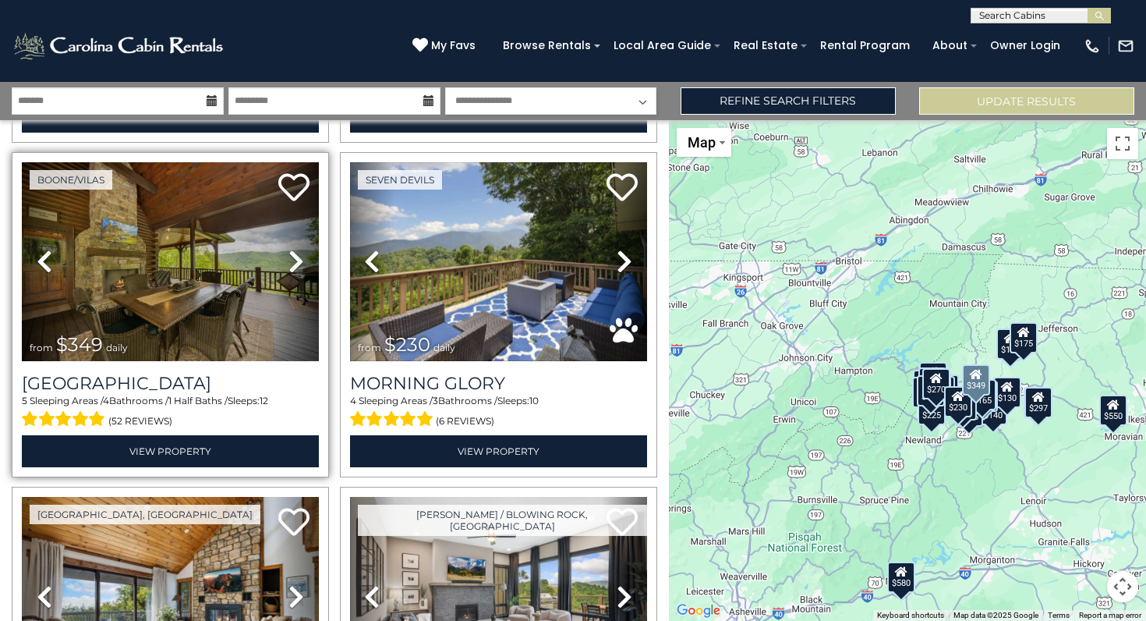
click at [292, 259] on icon at bounding box center [297, 261] width 16 height 25
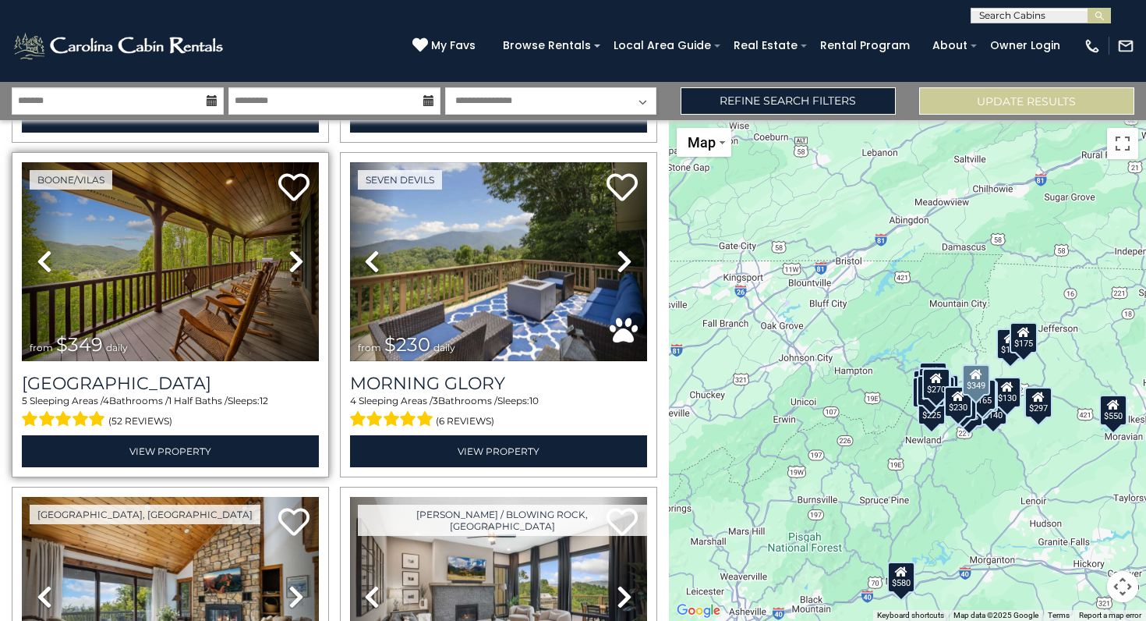
click at [292, 259] on icon at bounding box center [297, 261] width 16 height 25
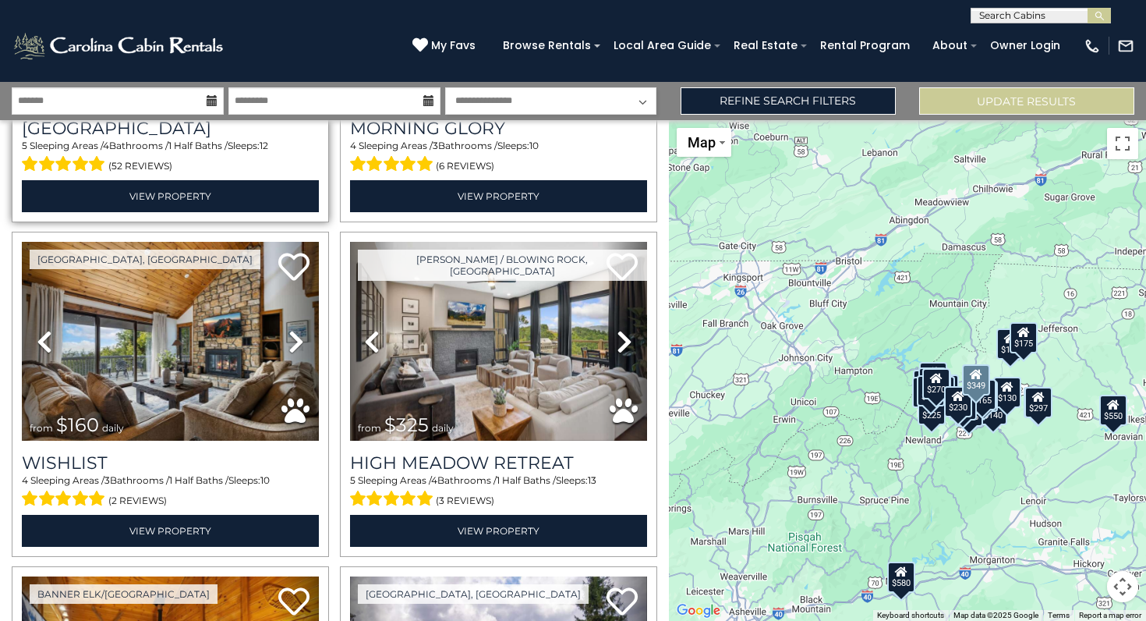
scroll to position [2620, 0]
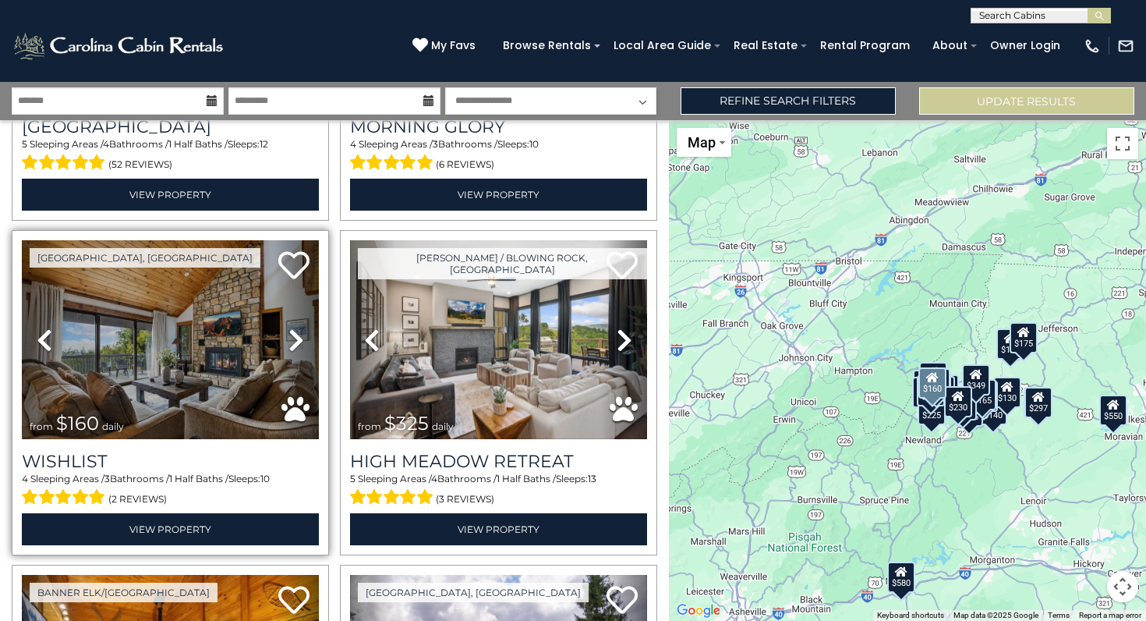
click at [293, 339] on icon at bounding box center [297, 340] width 16 height 25
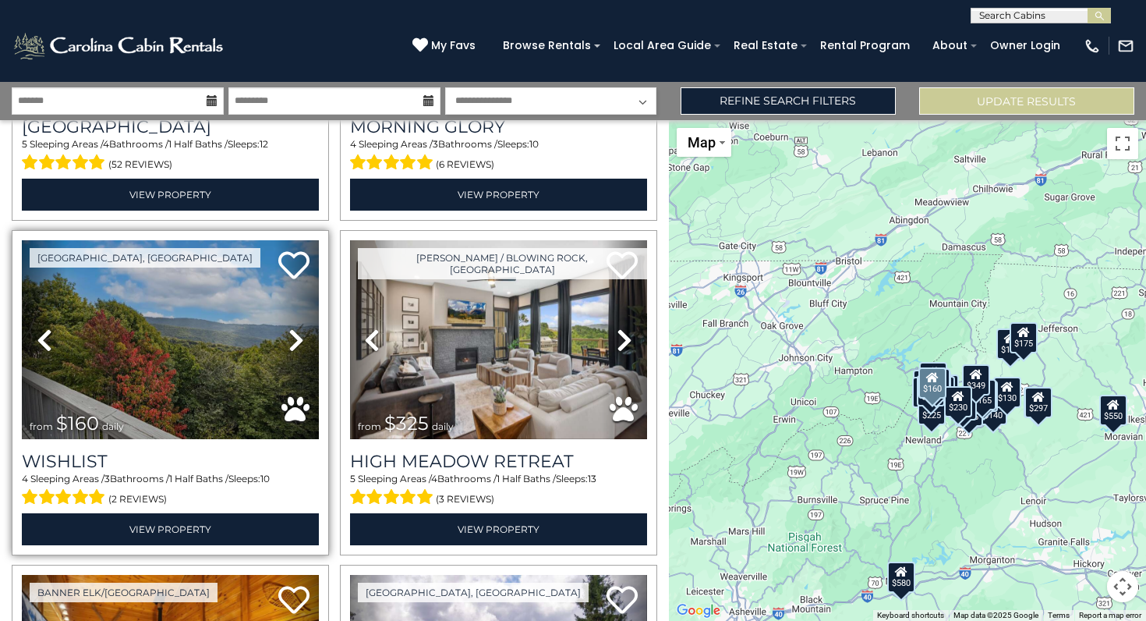
click at [293, 339] on icon at bounding box center [297, 340] width 16 height 25
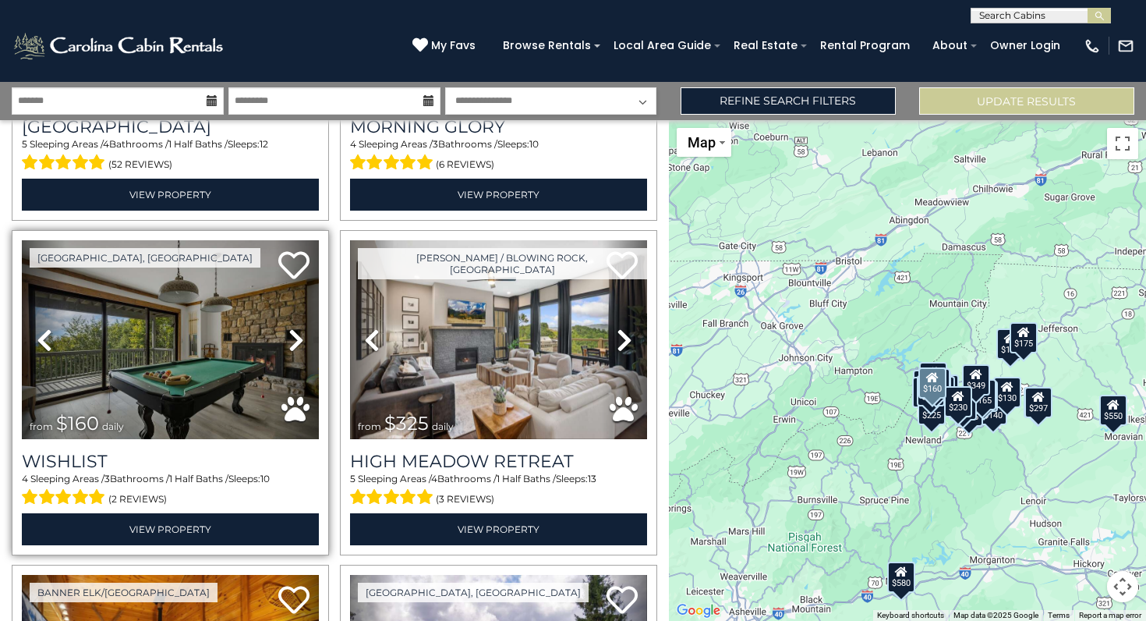
click at [293, 339] on icon at bounding box center [297, 340] width 16 height 25
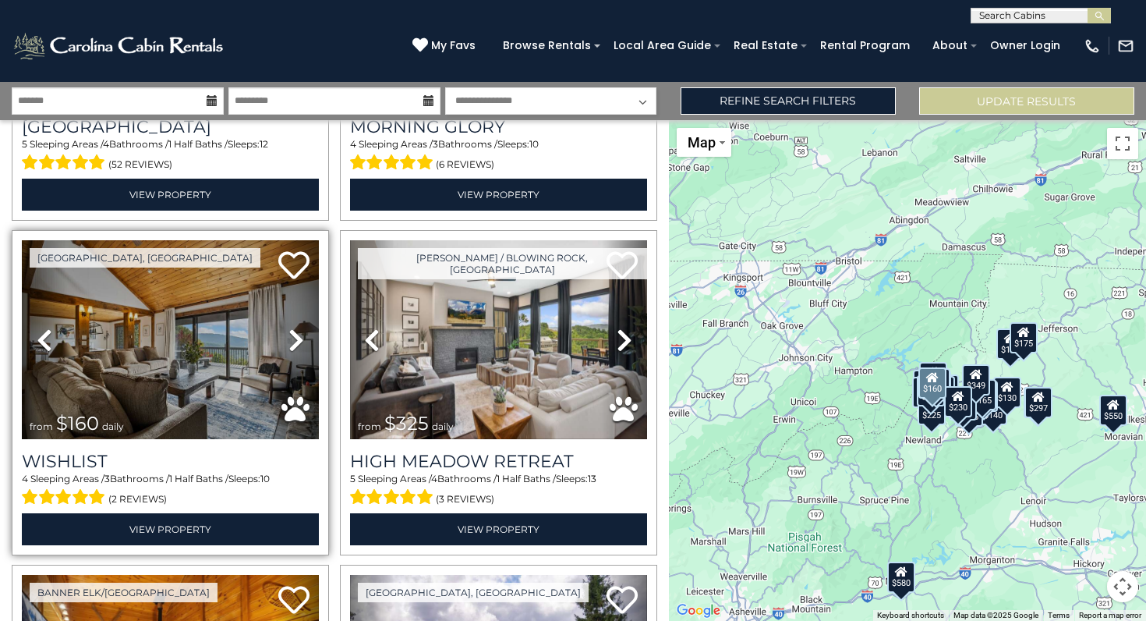
click at [293, 339] on icon at bounding box center [297, 340] width 16 height 25
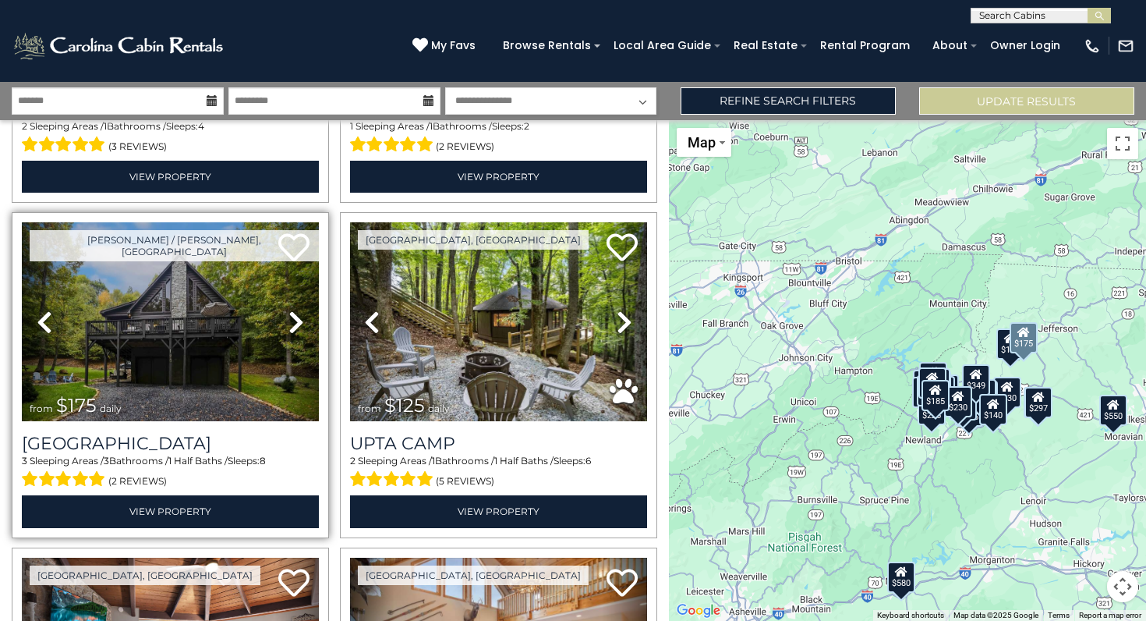
scroll to position [3643, 0]
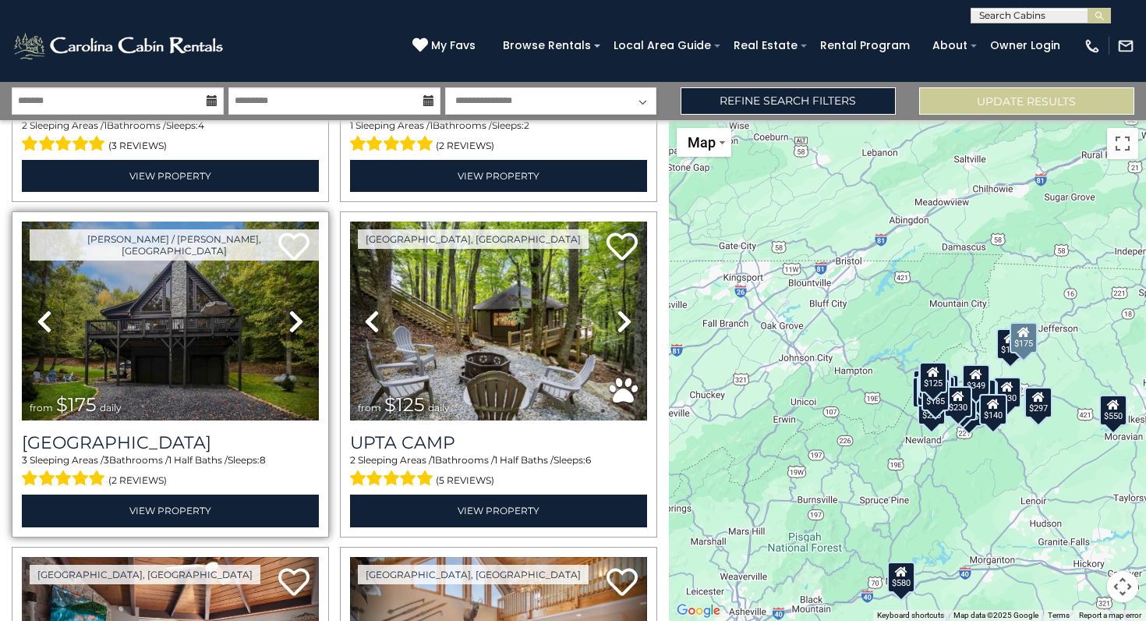
click at [294, 326] on icon at bounding box center [297, 321] width 16 height 25
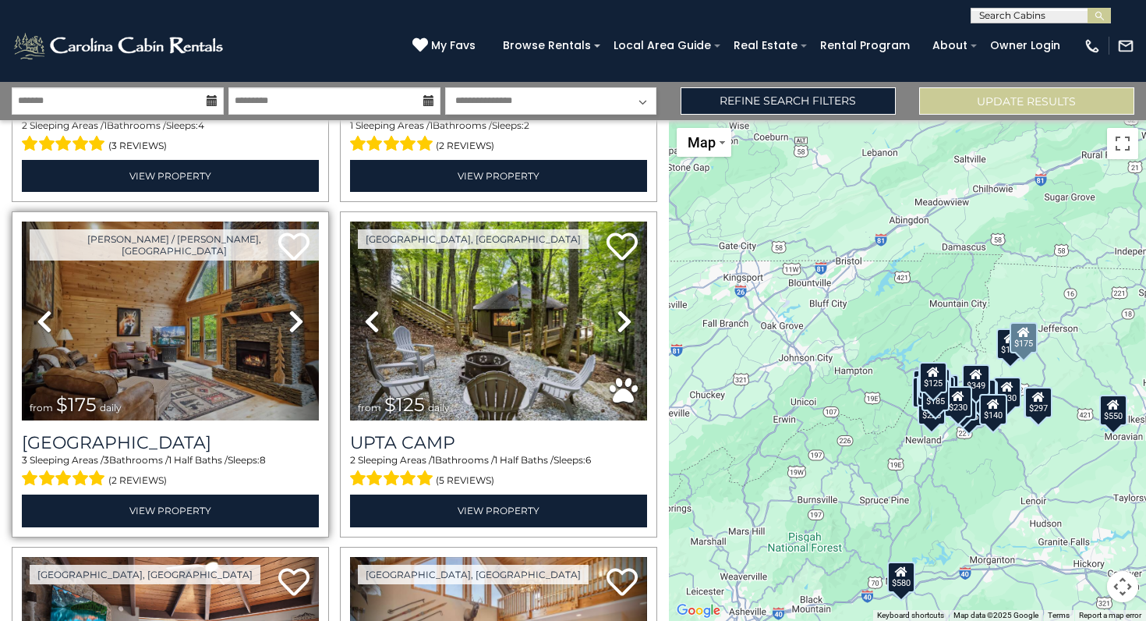
click at [294, 326] on icon at bounding box center [297, 321] width 16 height 25
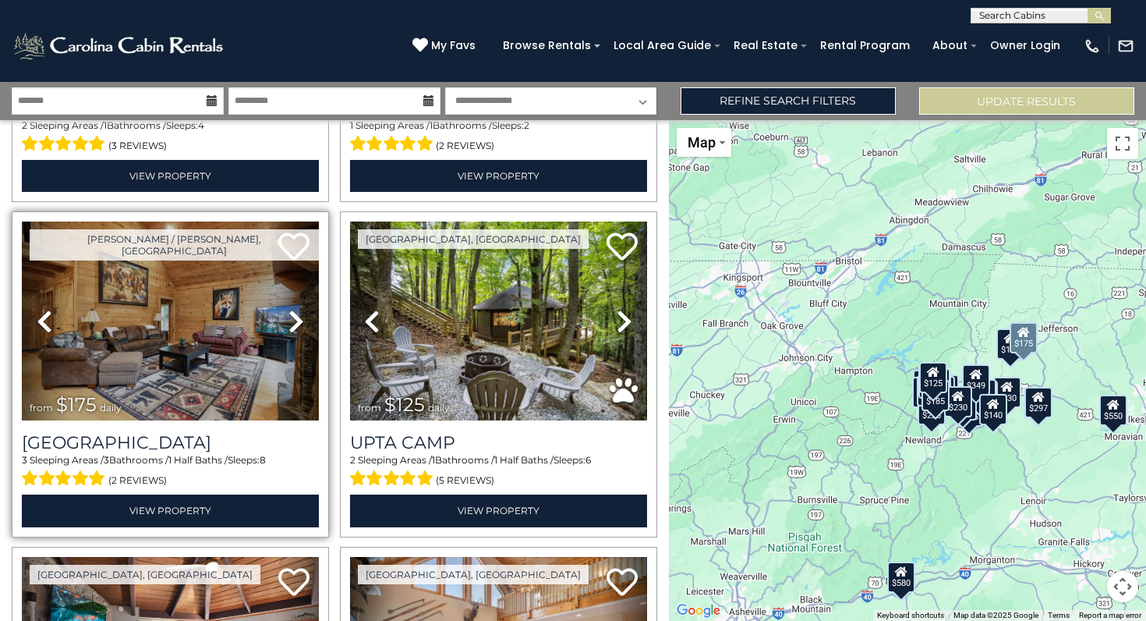
click at [294, 326] on icon at bounding box center [297, 321] width 16 height 25
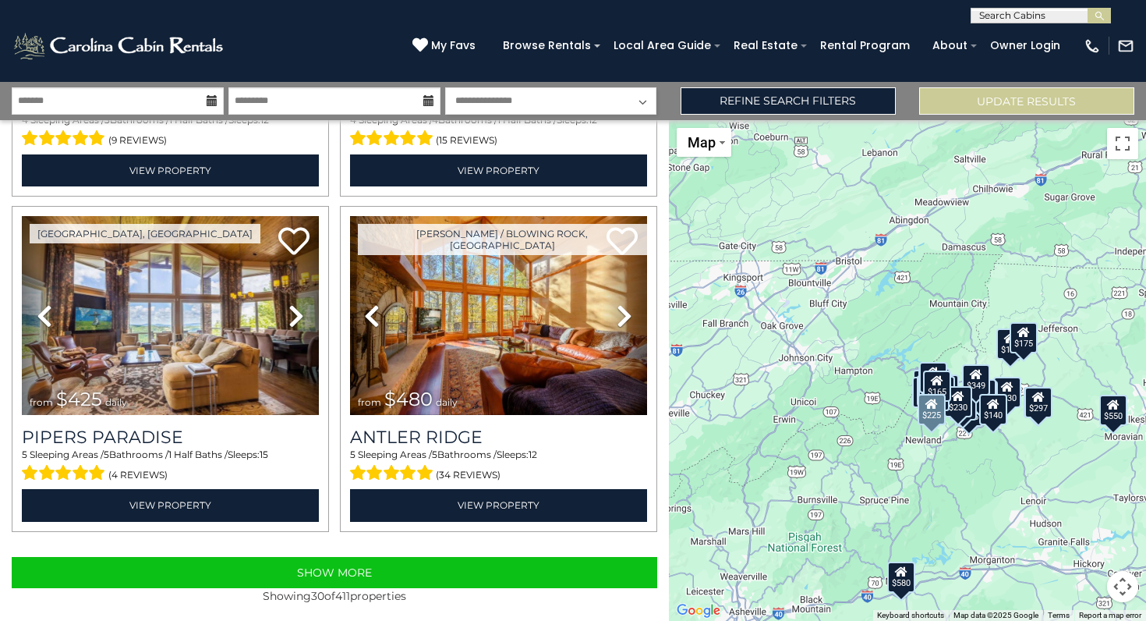
scroll to position [4658, 0]
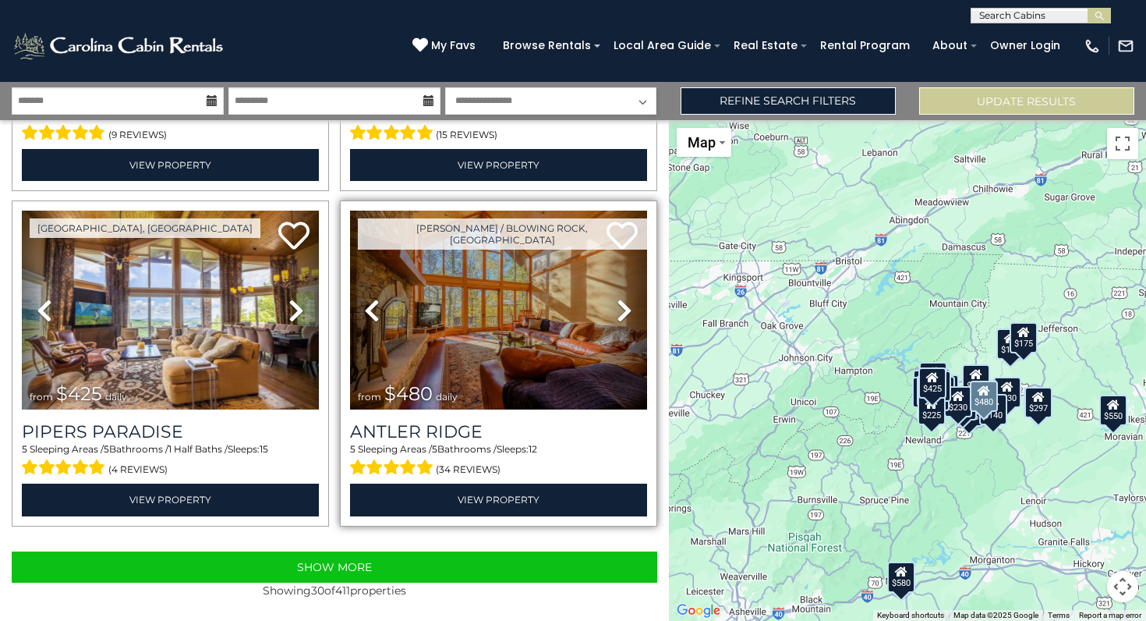
click at [621, 308] on icon at bounding box center [625, 310] width 16 height 25
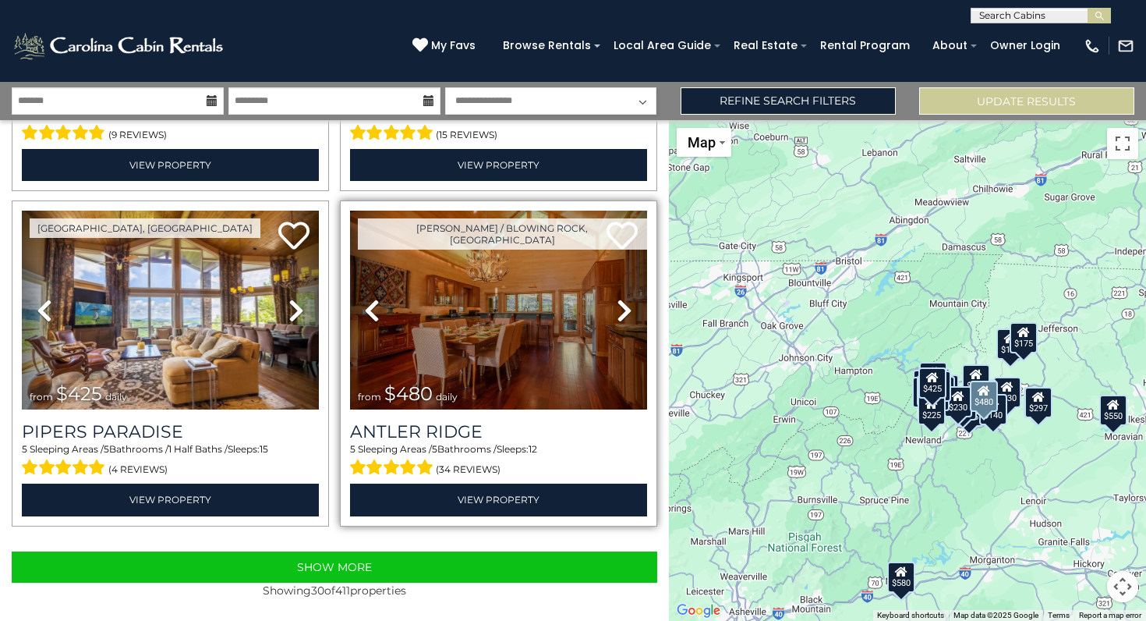
click at [621, 308] on icon at bounding box center [625, 310] width 16 height 25
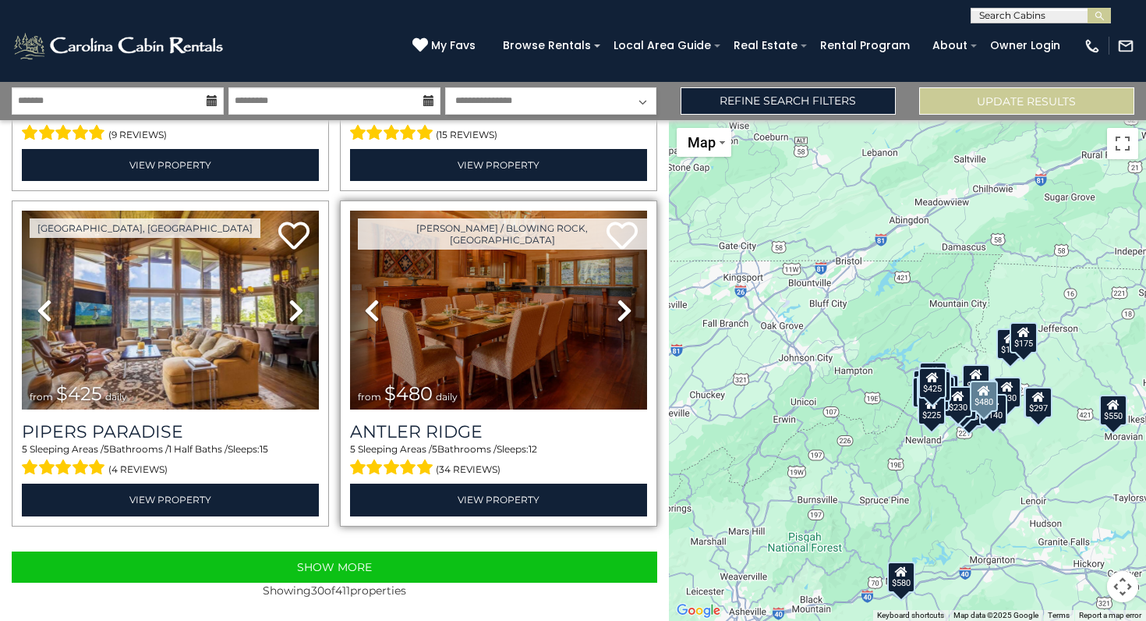
click at [621, 308] on icon at bounding box center [625, 310] width 16 height 25
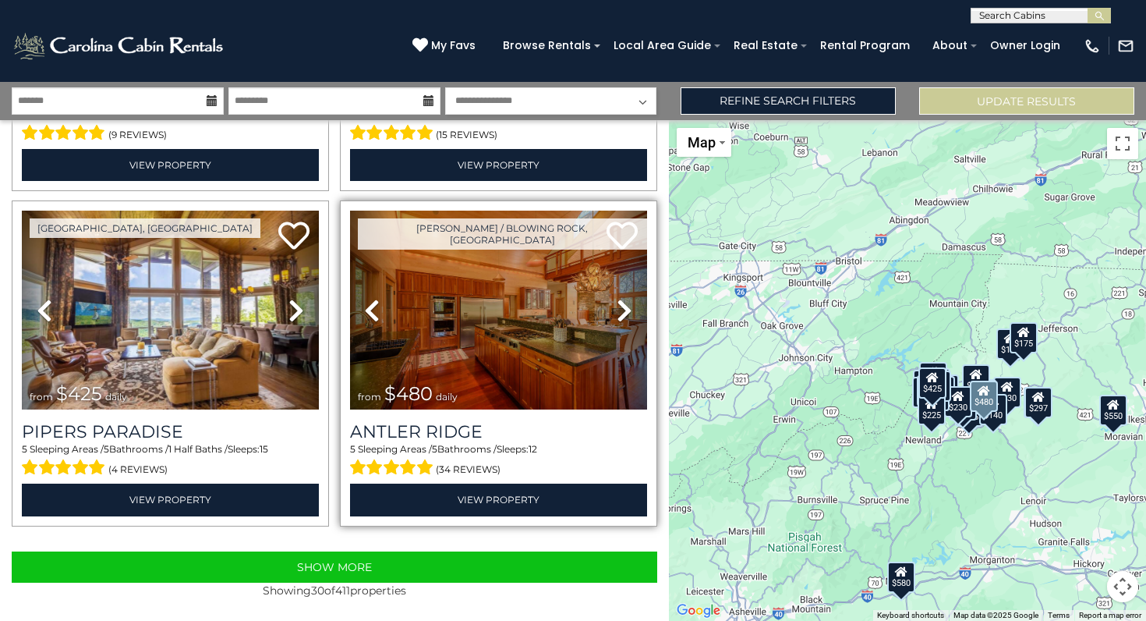
click at [621, 308] on icon at bounding box center [625, 310] width 16 height 25
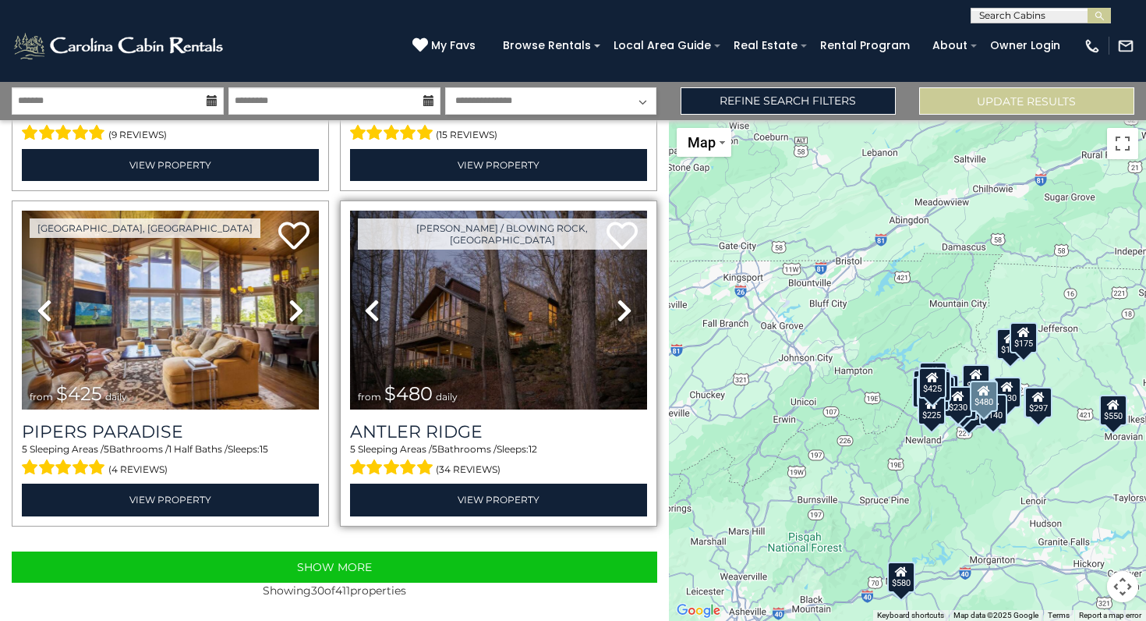
click at [621, 309] on icon at bounding box center [625, 310] width 16 height 25
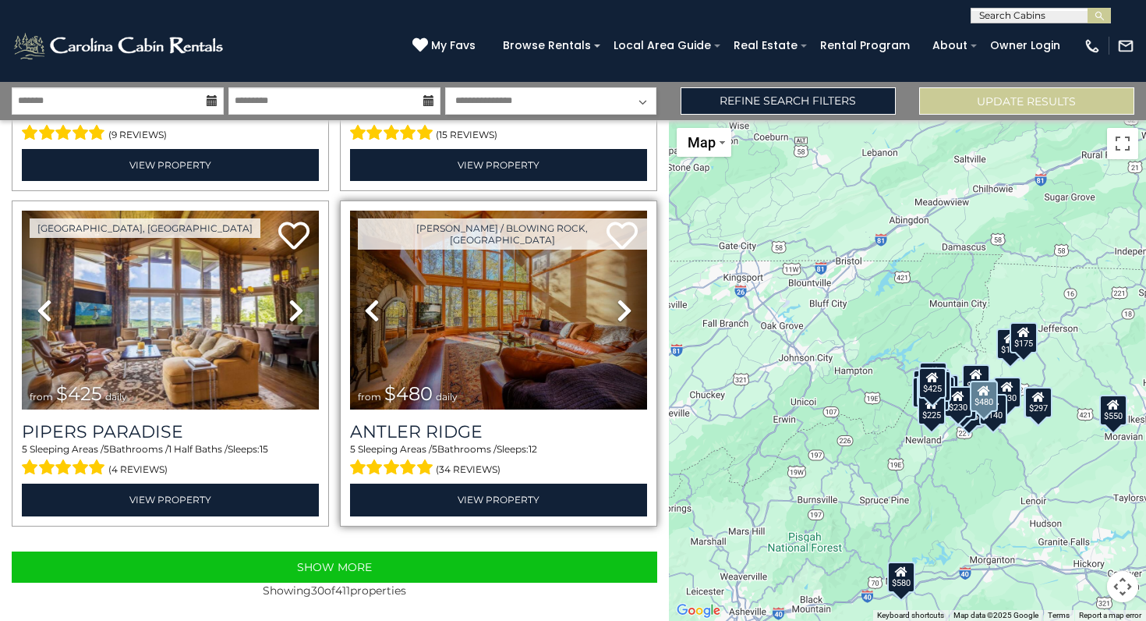
click at [621, 309] on icon at bounding box center [625, 310] width 16 height 25
